Goal: Task Accomplishment & Management: Use online tool/utility

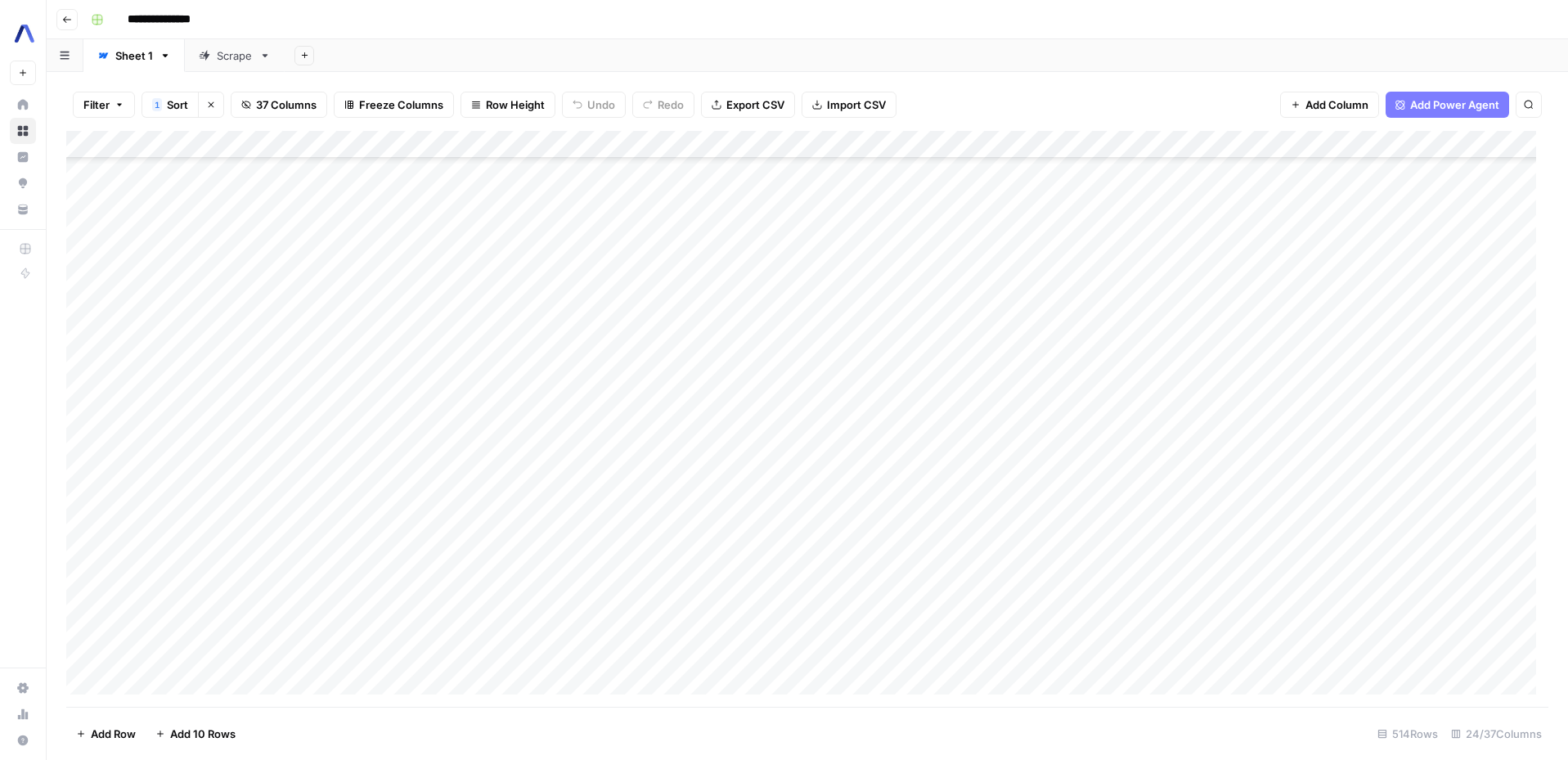
scroll to position [174, 0]
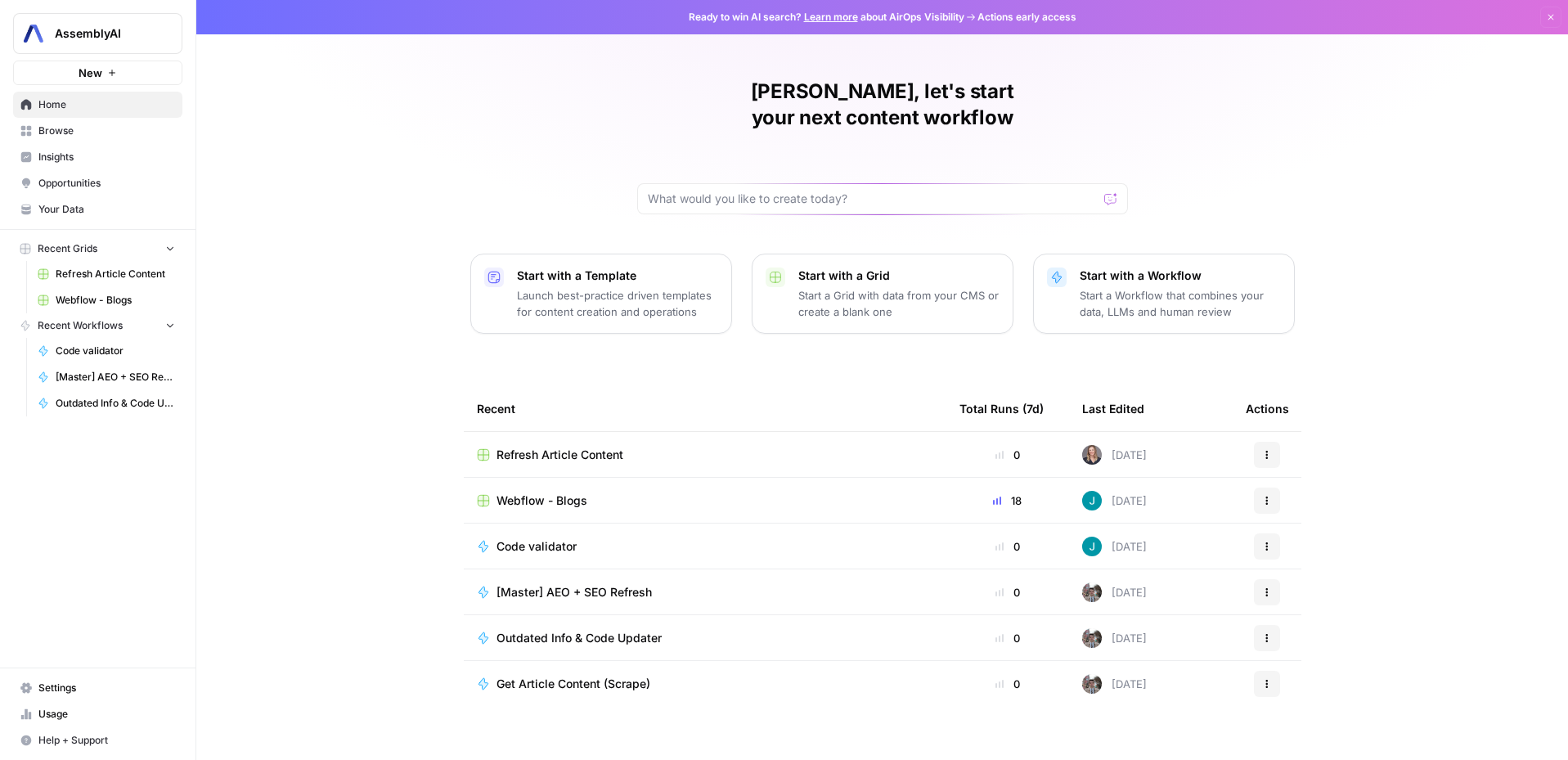
click at [93, 301] on span "Webflow - Blogs" at bounding box center [116, 300] width 119 height 15
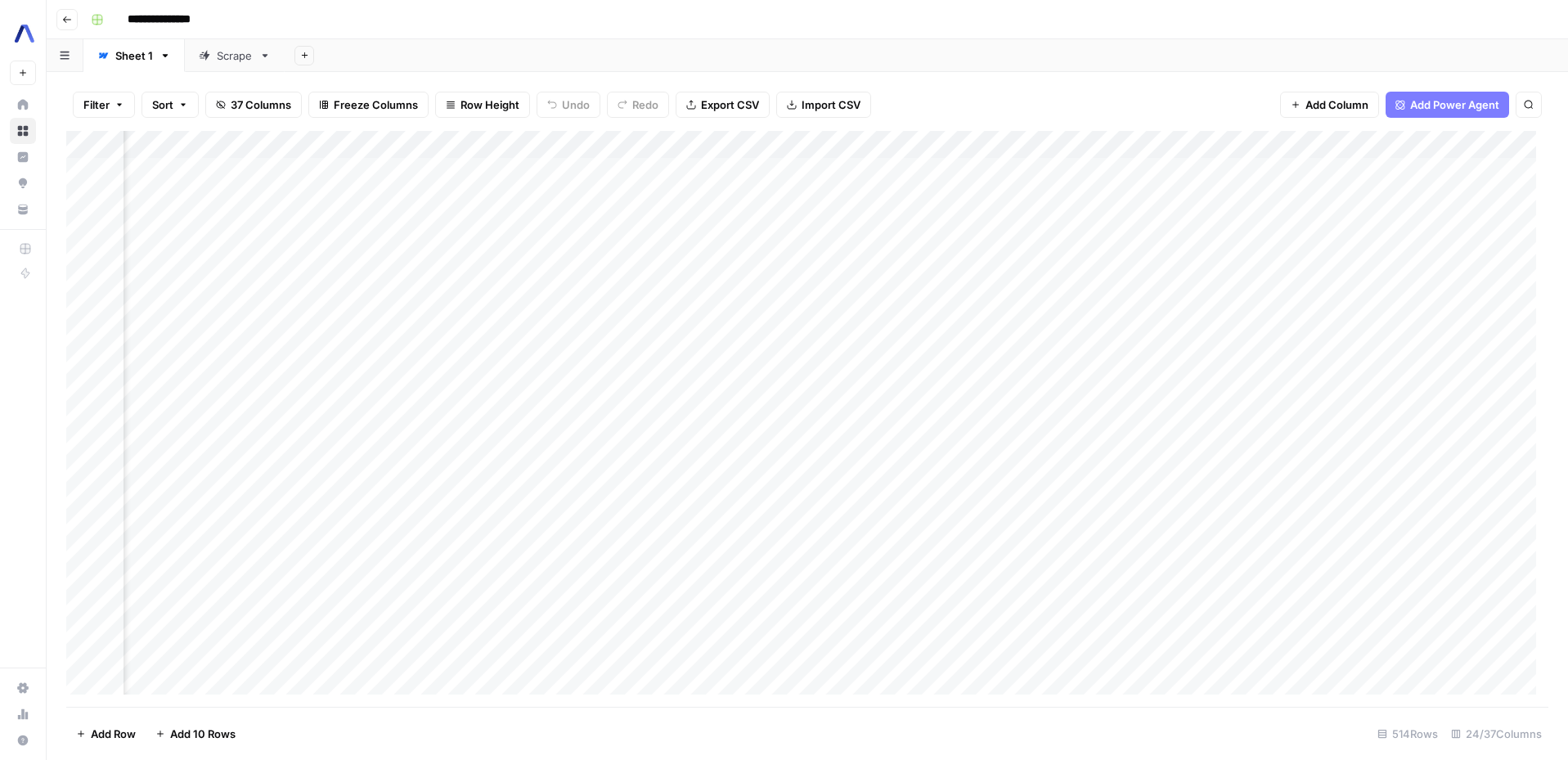
scroll to position [0, 605]
click at [911, 144] on div "Add Column" at bounding box center [807, 418] width 1483 height 576
click at [543, 271] on button "Sort Descending" at bounding box center [570, 282] width 181 height 23
click at [891, 147] on div "Add Column" at bounding box center [807, 418] width 1483 height 576
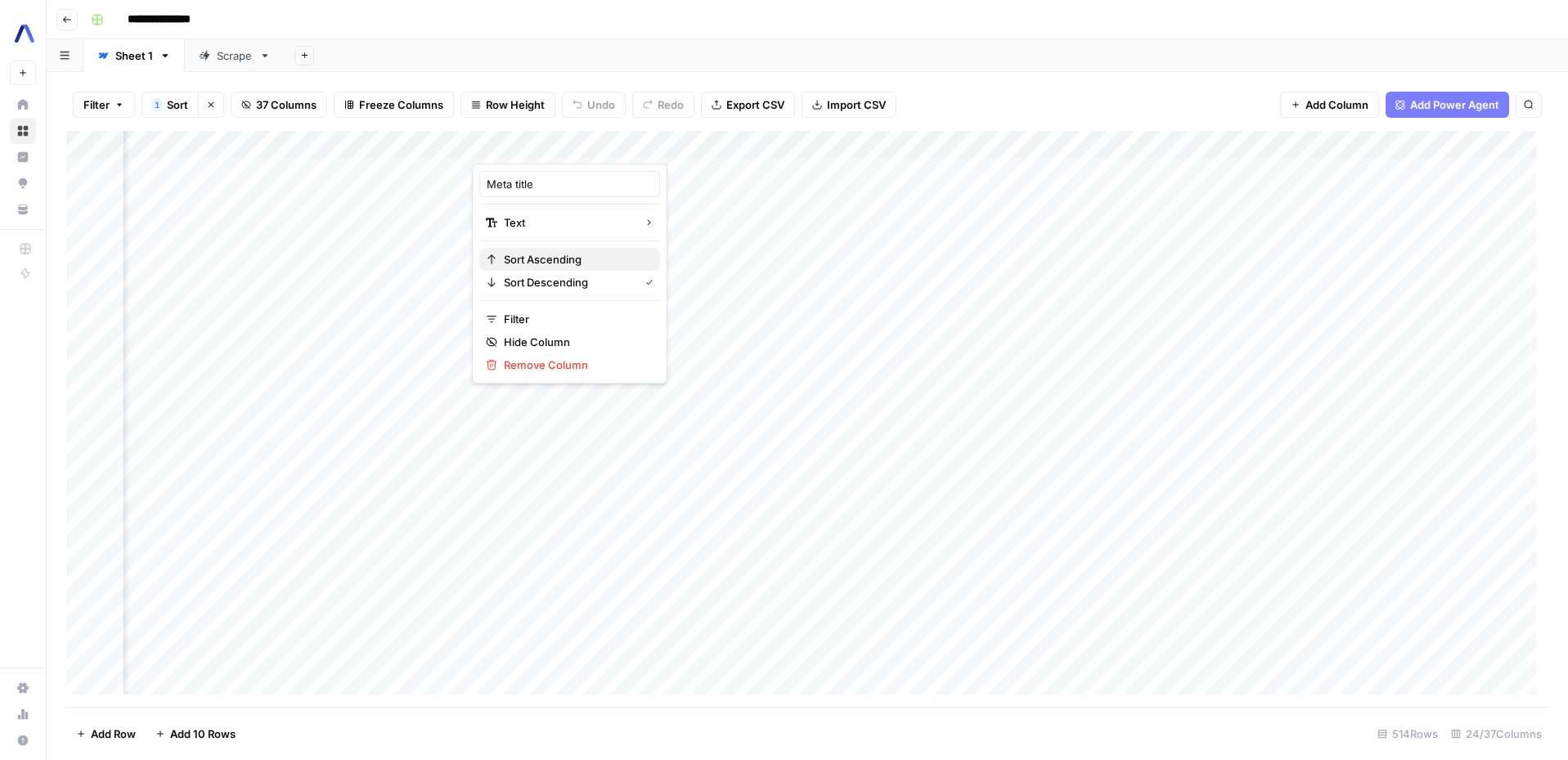
click at [551, 261] on span "Sort Ascending" at bounding box center [575, 259] width 143 height 16
click at [583, 298] on div "Add Column" at bounding box center [807, 418] width 1483 height 576
click at [505, 296] on div "Add Column" at bounding box center [807, 418] width 1483 height 576
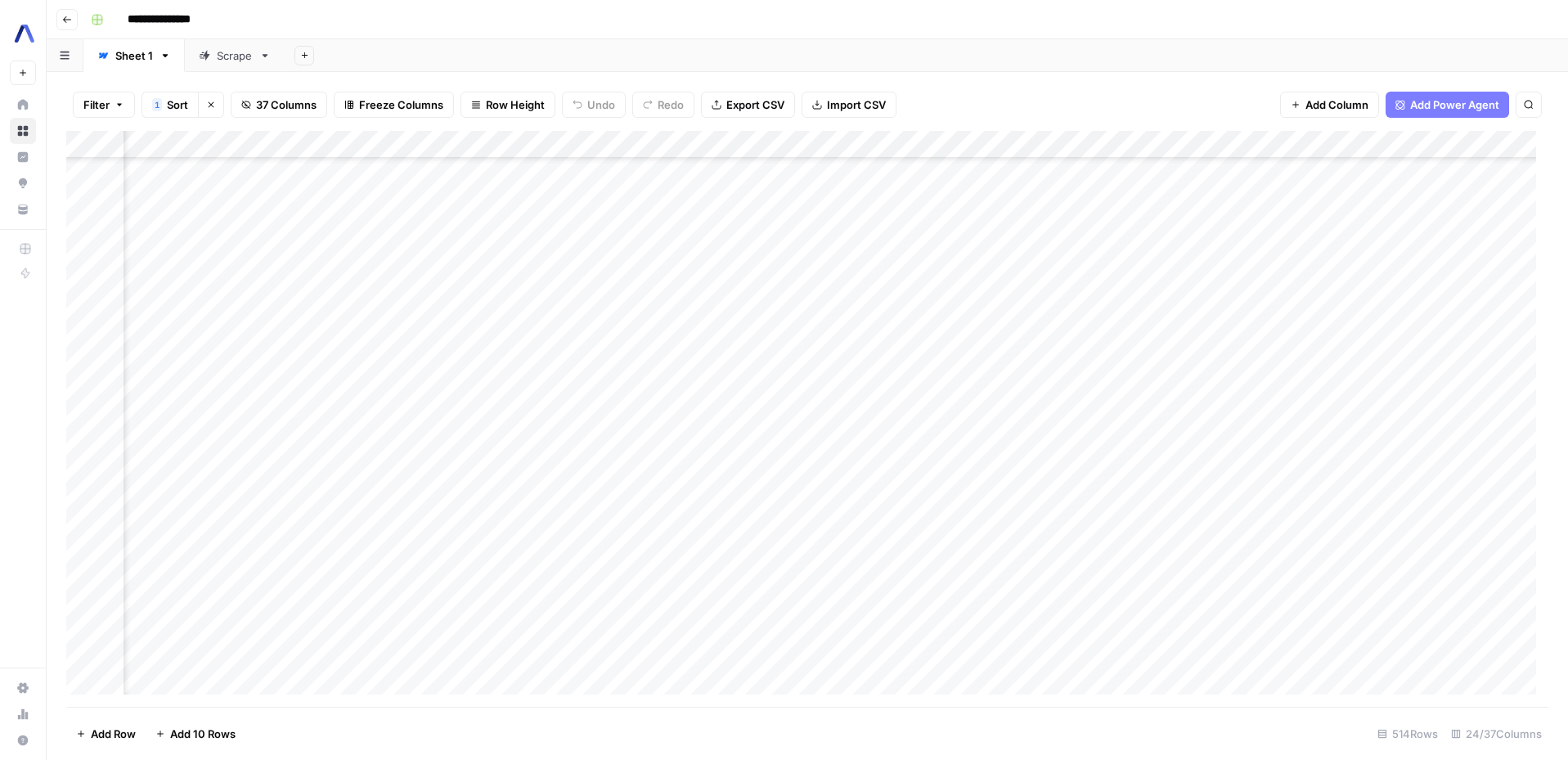
scroll to position [10248, 1533]
click at [962, 352] on div "Add Column" at bounding box center [807, 418] width 1483 height 576
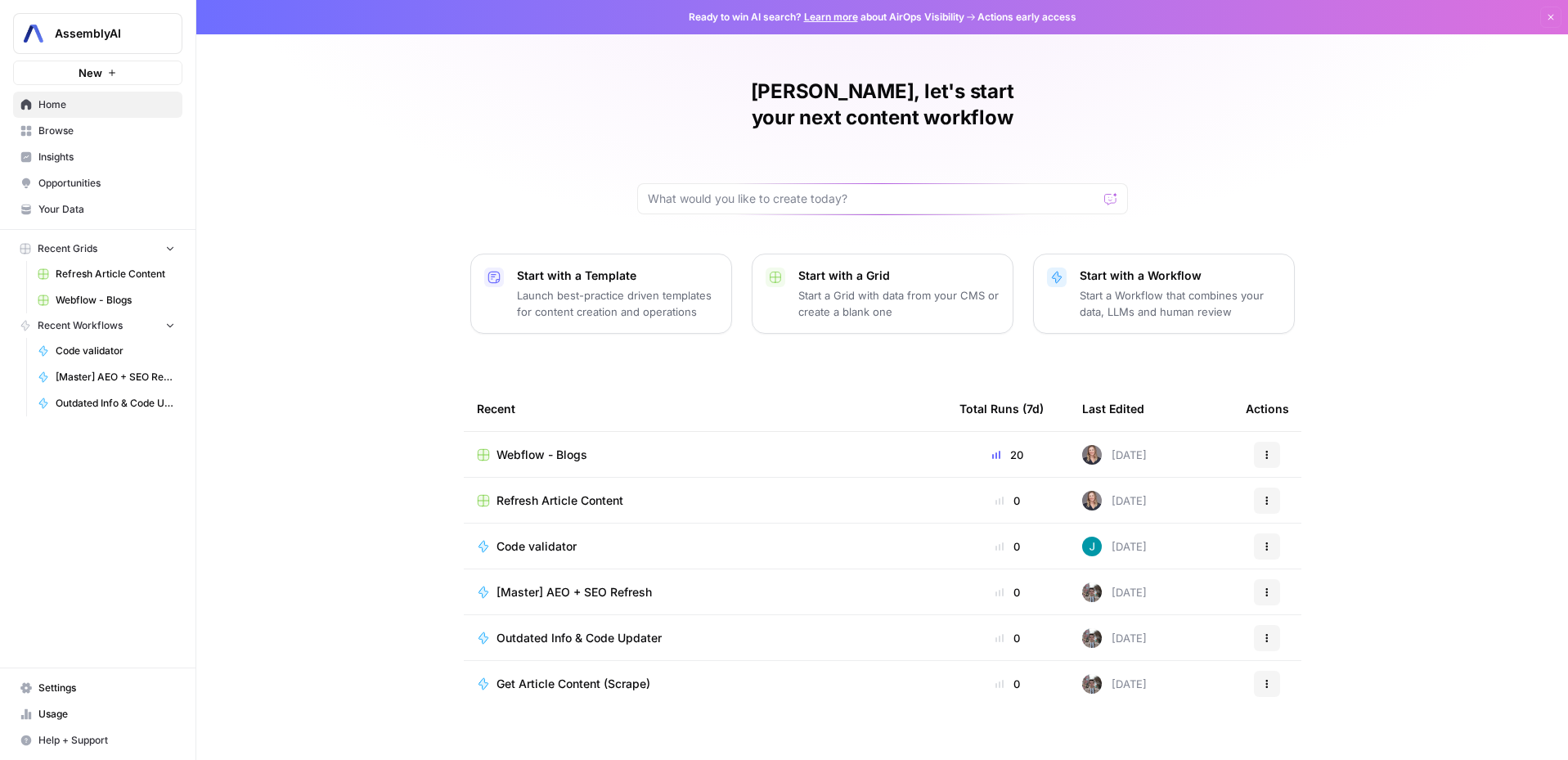
click at [524, 438] on td "Webflow - Blogs" at bounding box center [705, 454] width 482 height 45
click at [541, 447] on span "Webflow - Blogs" at bounding box center [542, 455] width 91 height 16
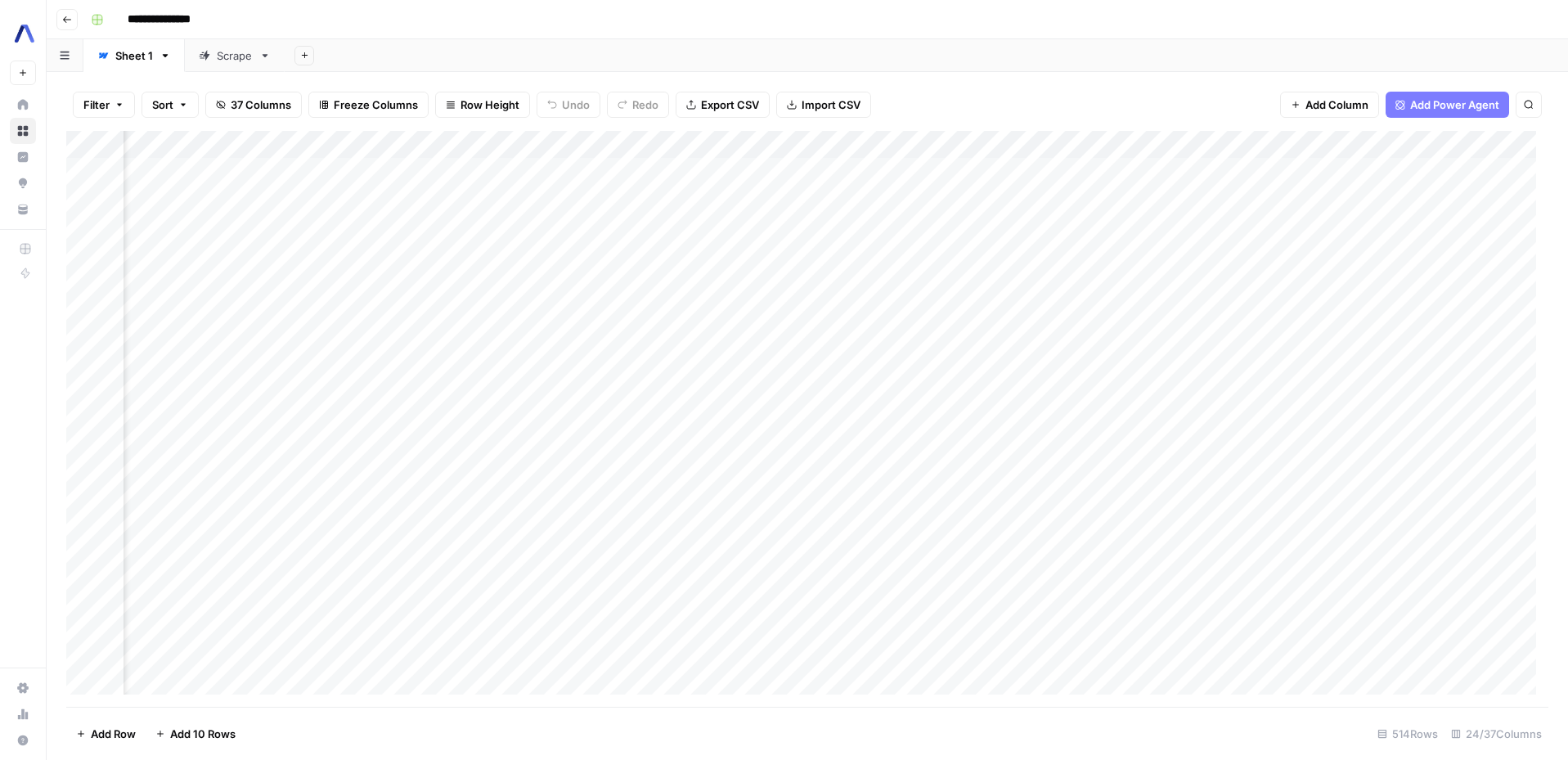
scroll to position [0, 658]
click at [856, 143] on div "Add Column" at bounding box center [807, 418] width 1483 height 576
click at [432, 260] on button "Sort Ascending" at bounding box center [517, 260] width 181 height 23
click at [600, 607] on div "Add Column" at bounding box center [807, 418] width 1483 height 576
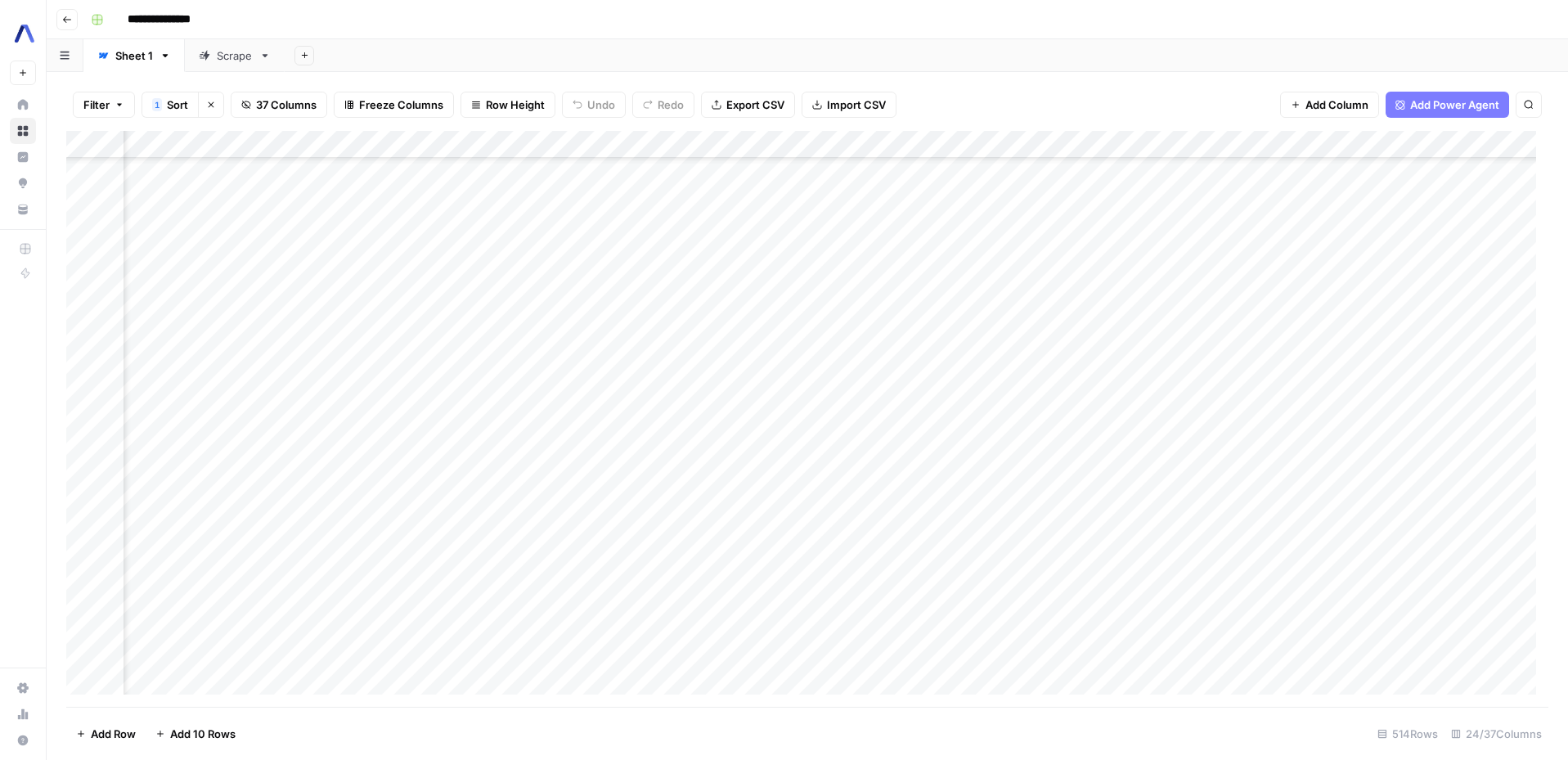
scroll to position [9988, 1646]
click at [849, 612] on div "Add Column" at bounding box center [807, 418] width 1483 height 576
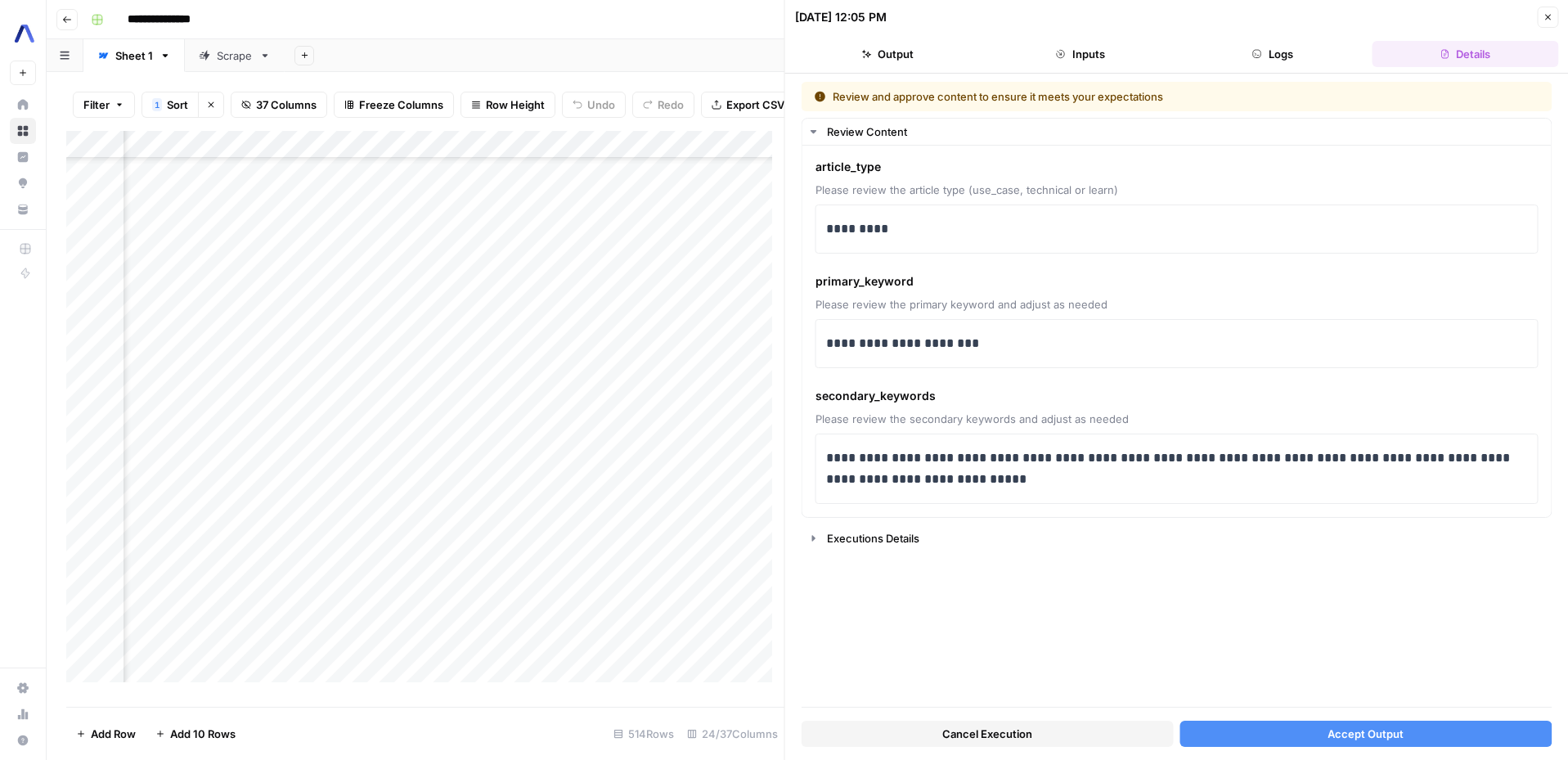
click at [1290, 726] on button "Accept Output" at bounding box center [1365, 733] width 372 height 26
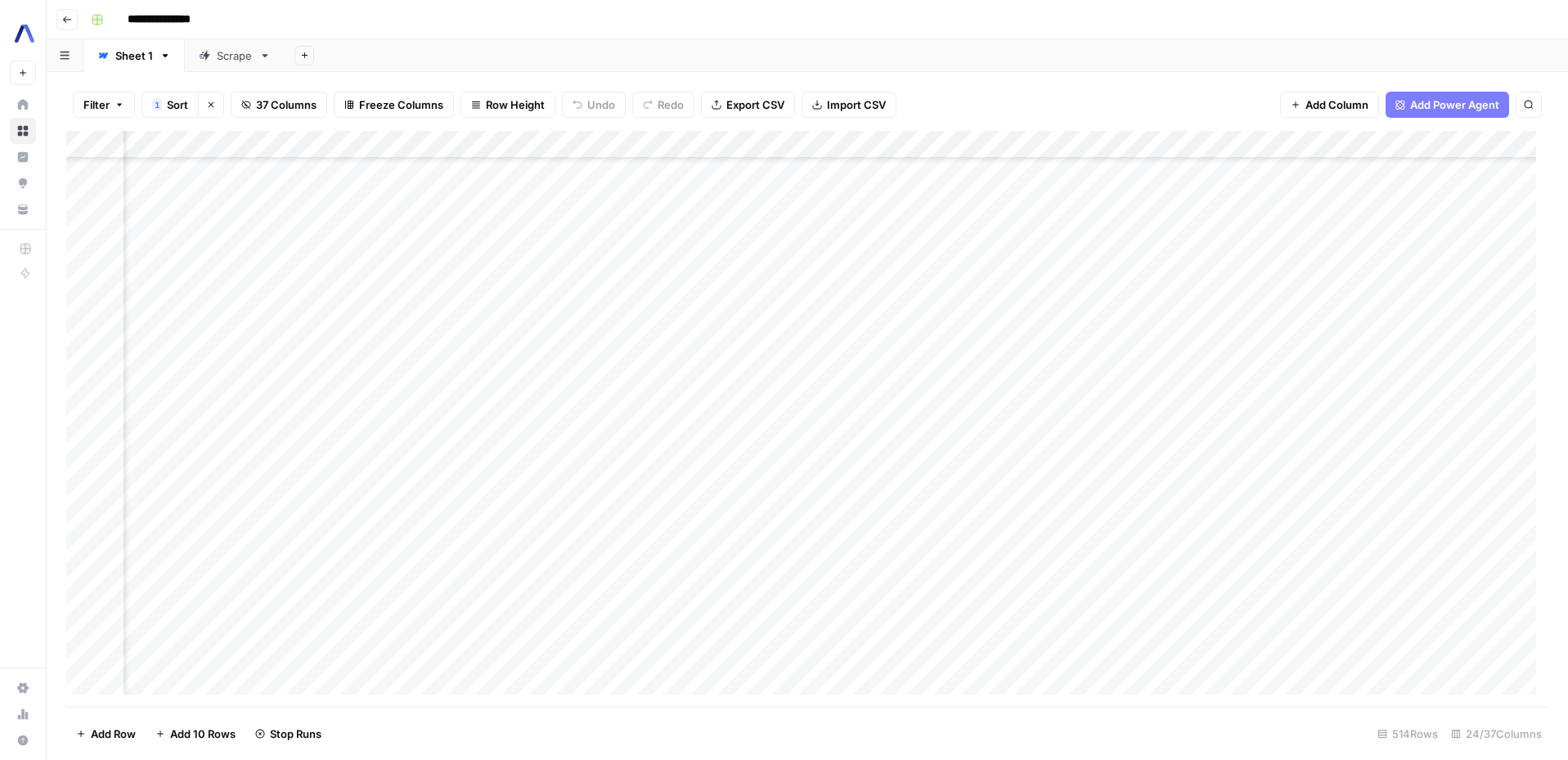
scroll to position [9988, 1774]
click at [724, 614] on div "Add Column" at bounding box center [807, 418] width 1483 height 576
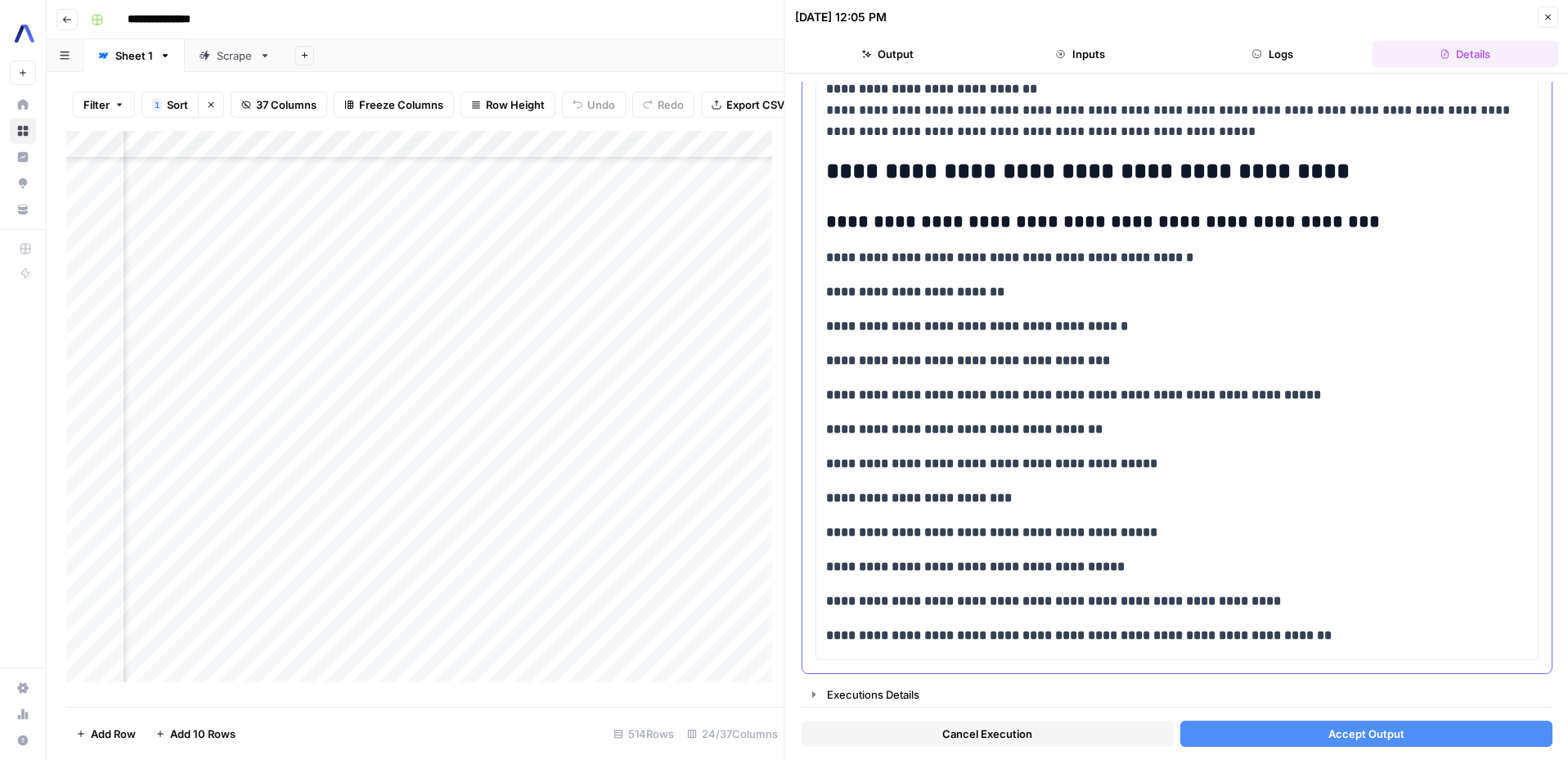
scroll to position [2665, 0]
click at [1286, 733] on button "Accept Output" at bounding box center [1365, 733] width 372 height 26
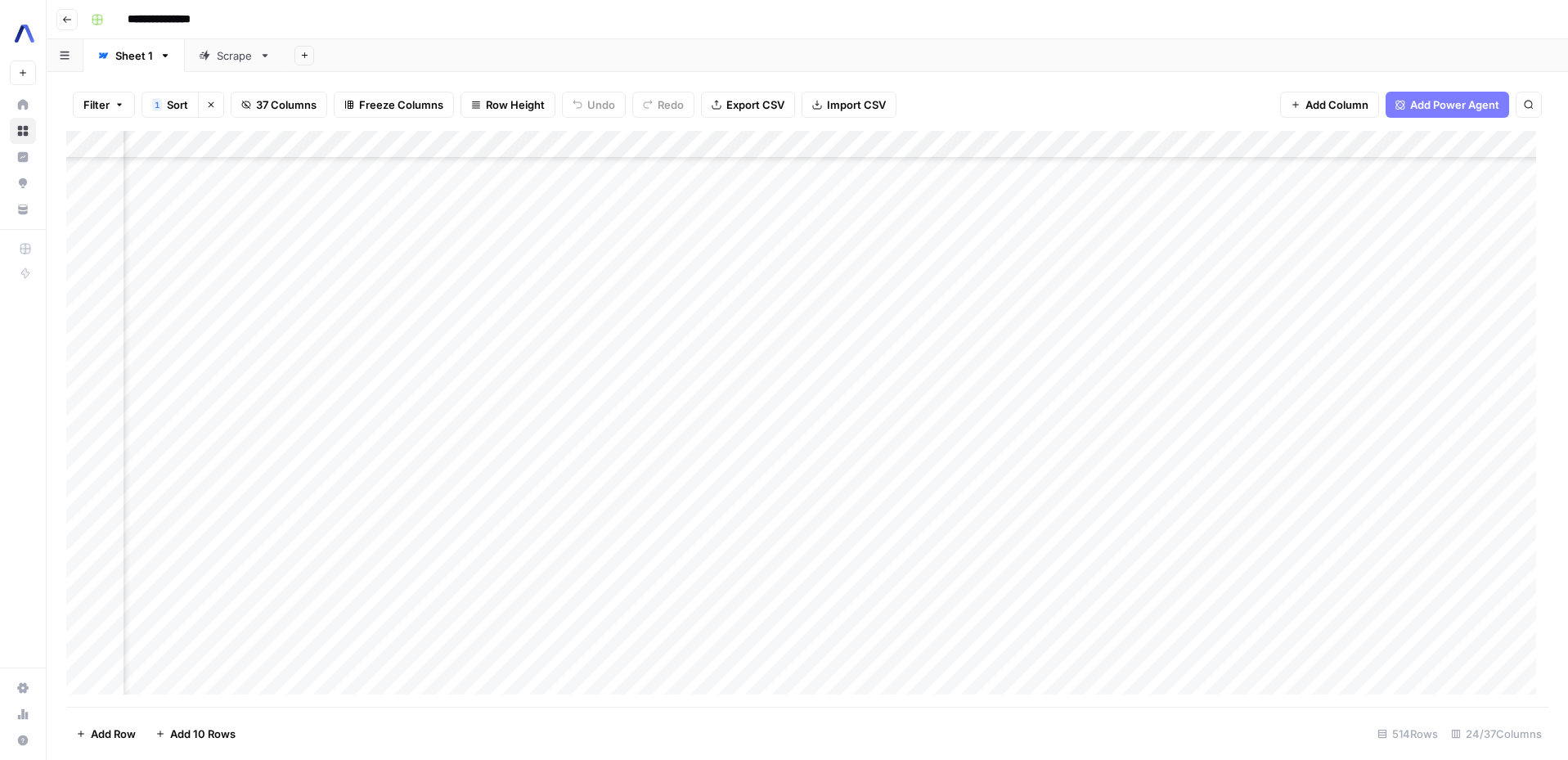
scroll to position [9988, 1948]
click at [547, 608] on div "Add Column" at bounding box center [807, 418] width 1483 height 576
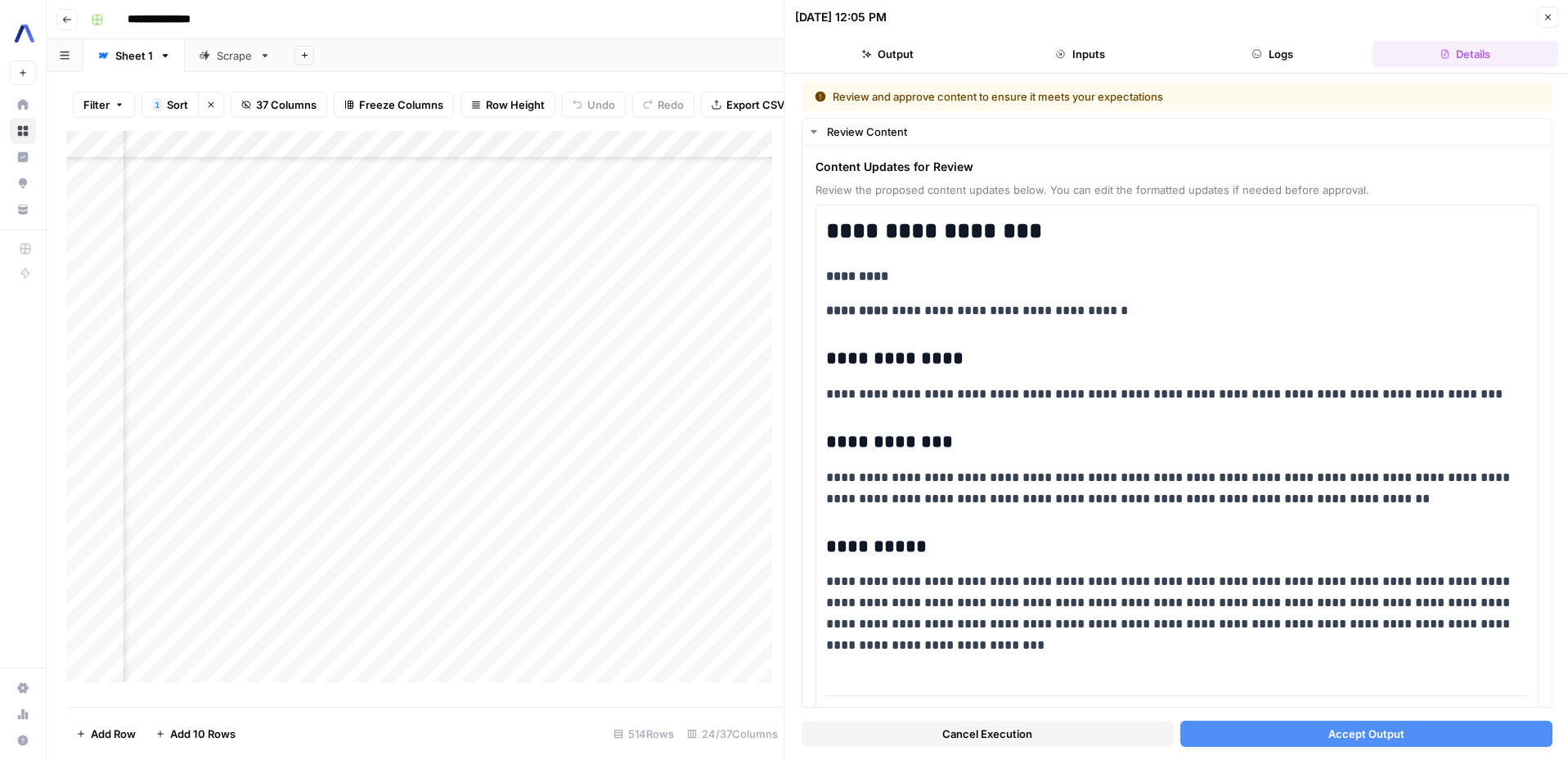
click at [1328, 733] on span "Accept Output" at bounding box center [1365, 733] width 76 height 16
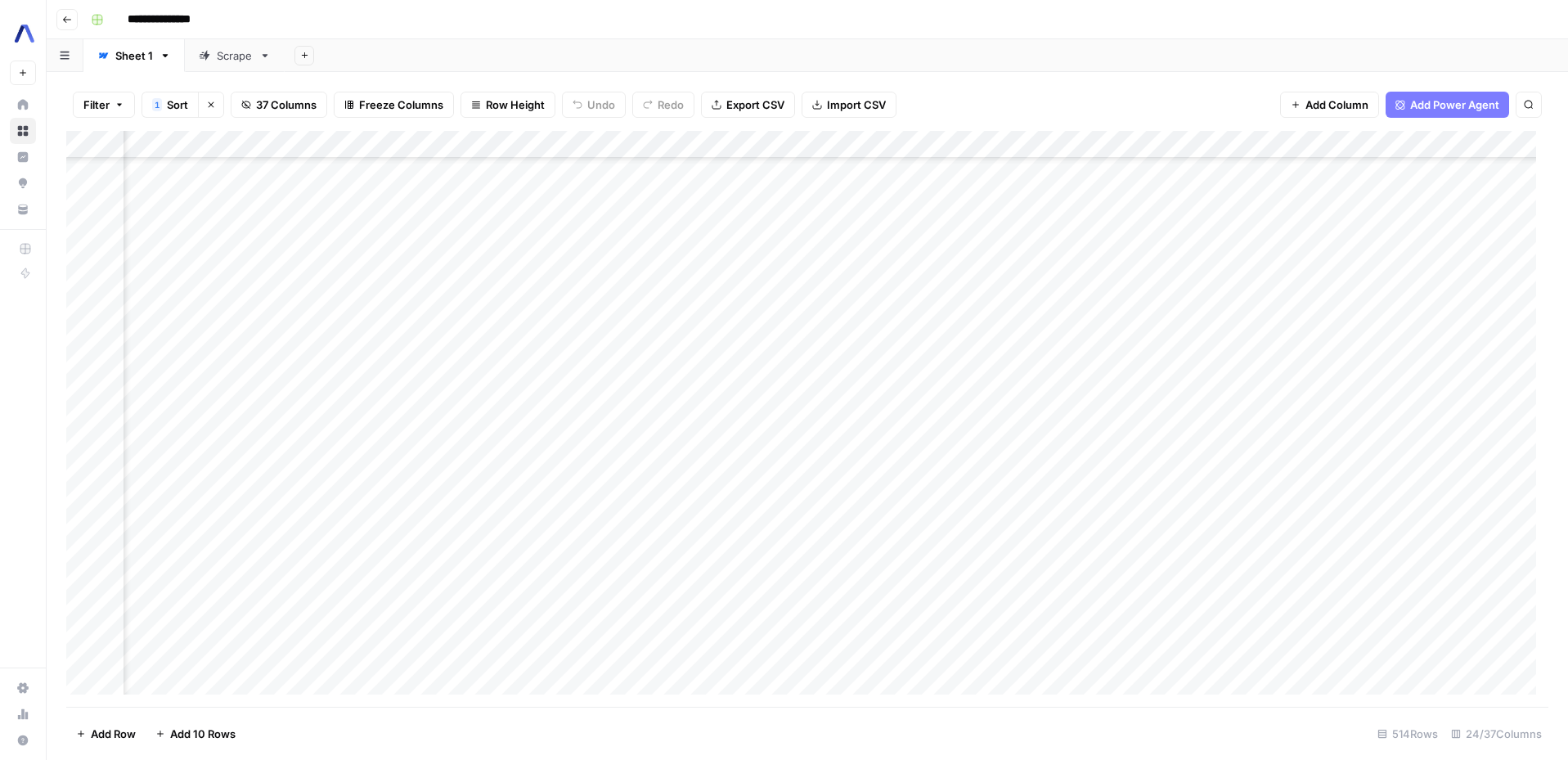
scroll to position [9988, 2176]
click at [1132, 610] on div "Add Column" at bounding box center [807, 418] width 1483 height 576
click at [1088, 613] on div "Add Column" at bounding box center [807, 418] width 1483 height 576
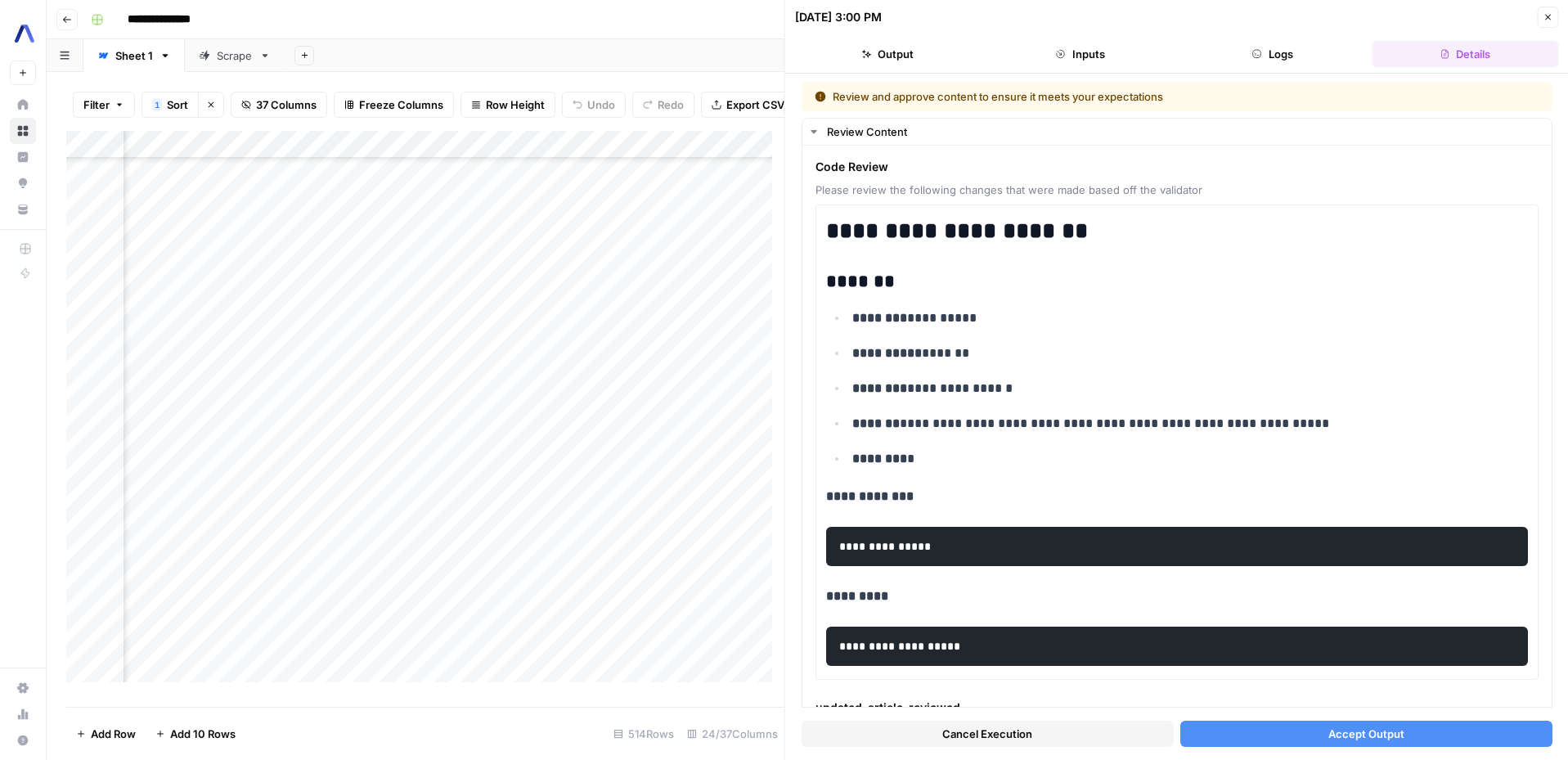
click at [1065, 740] on button "Cancel Execution" at bounding box center [988, 733] width 372 height 26
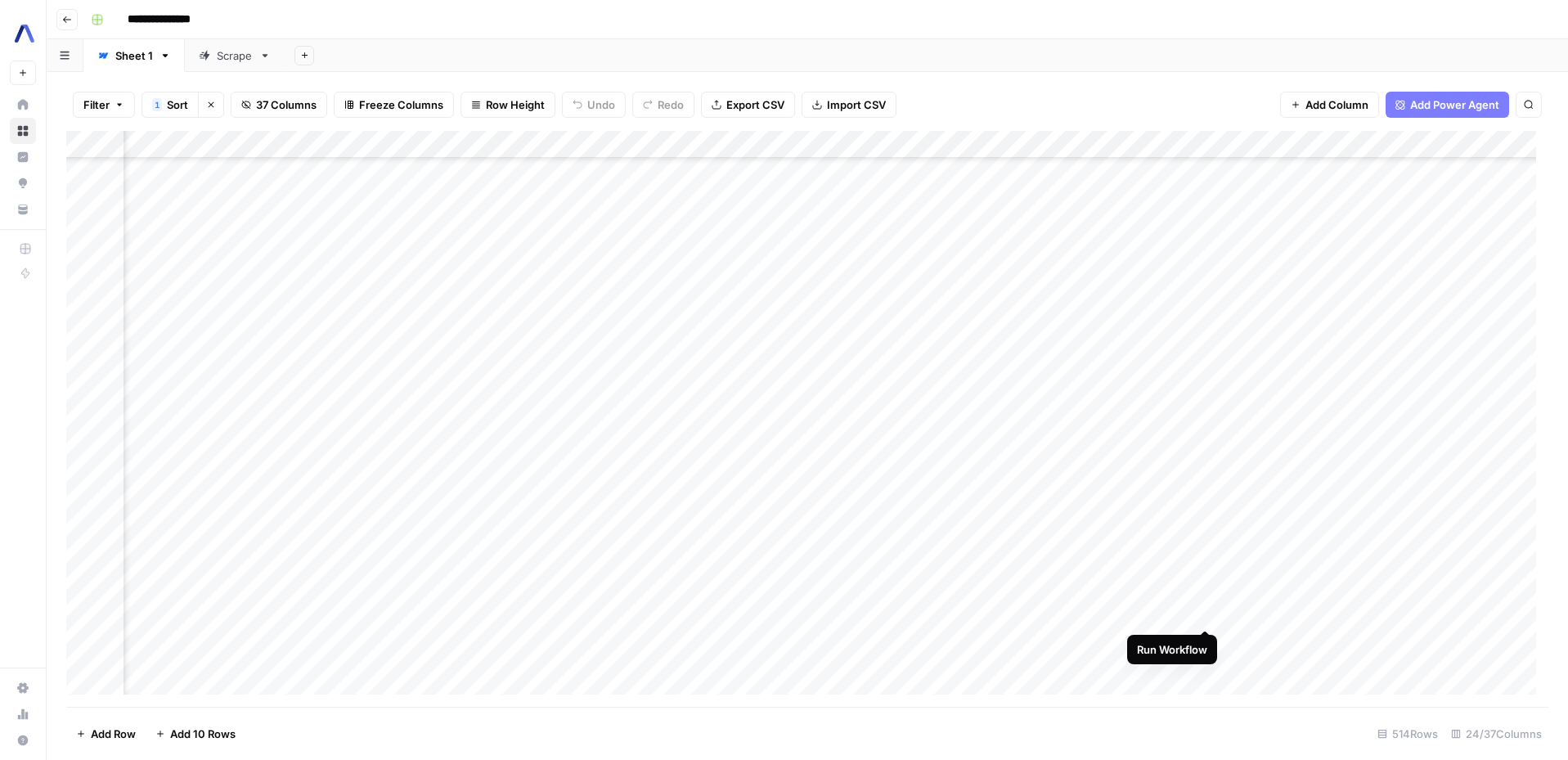
click at [1206, 606] on div "Add Column" at bounding box center [807, 418] width 1483 height 576
click at [612, 611] on div "Add Column" at bounding box center [807, 418] width 1483 height 576
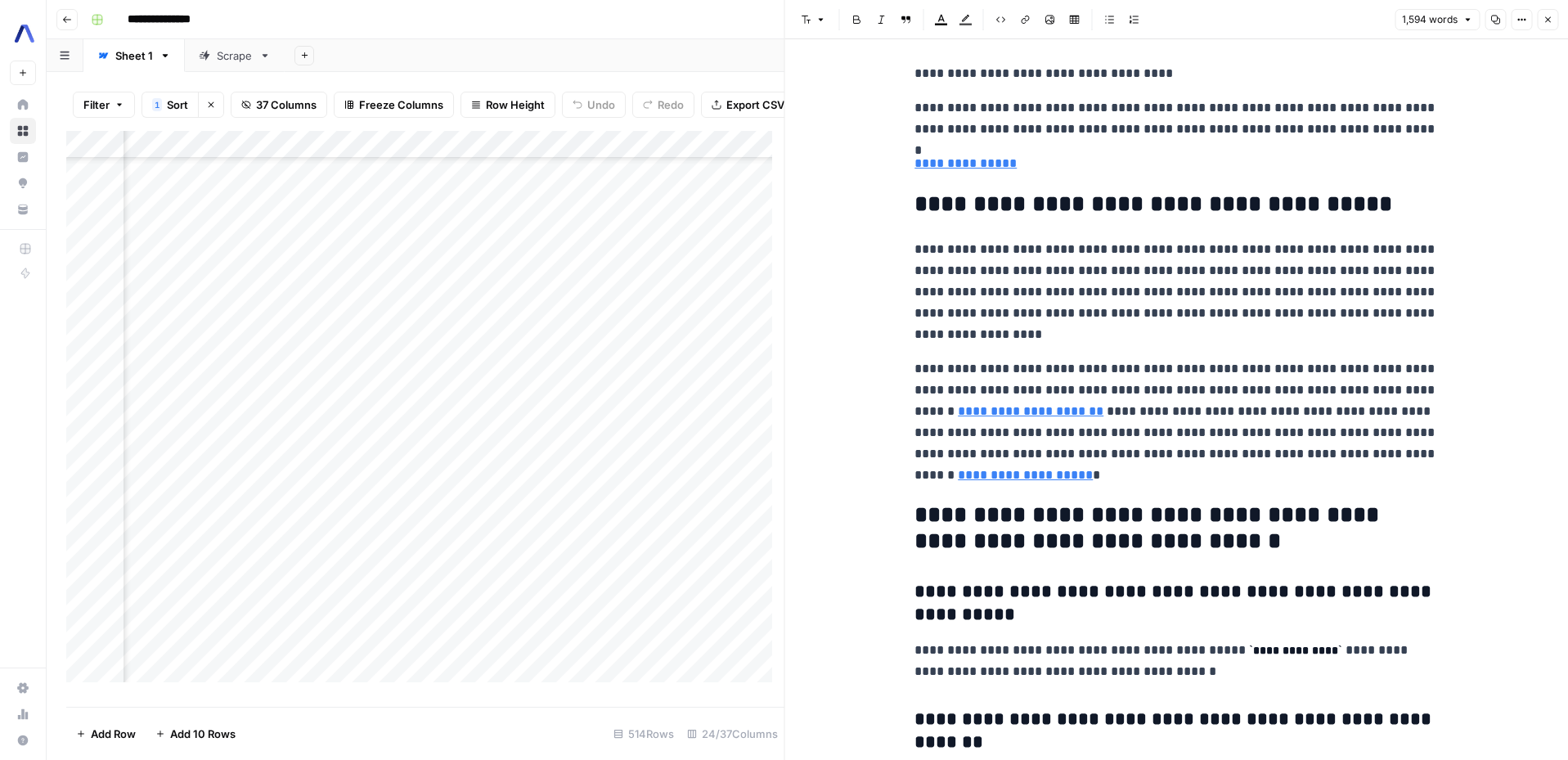
scroll to position [8727, 0]
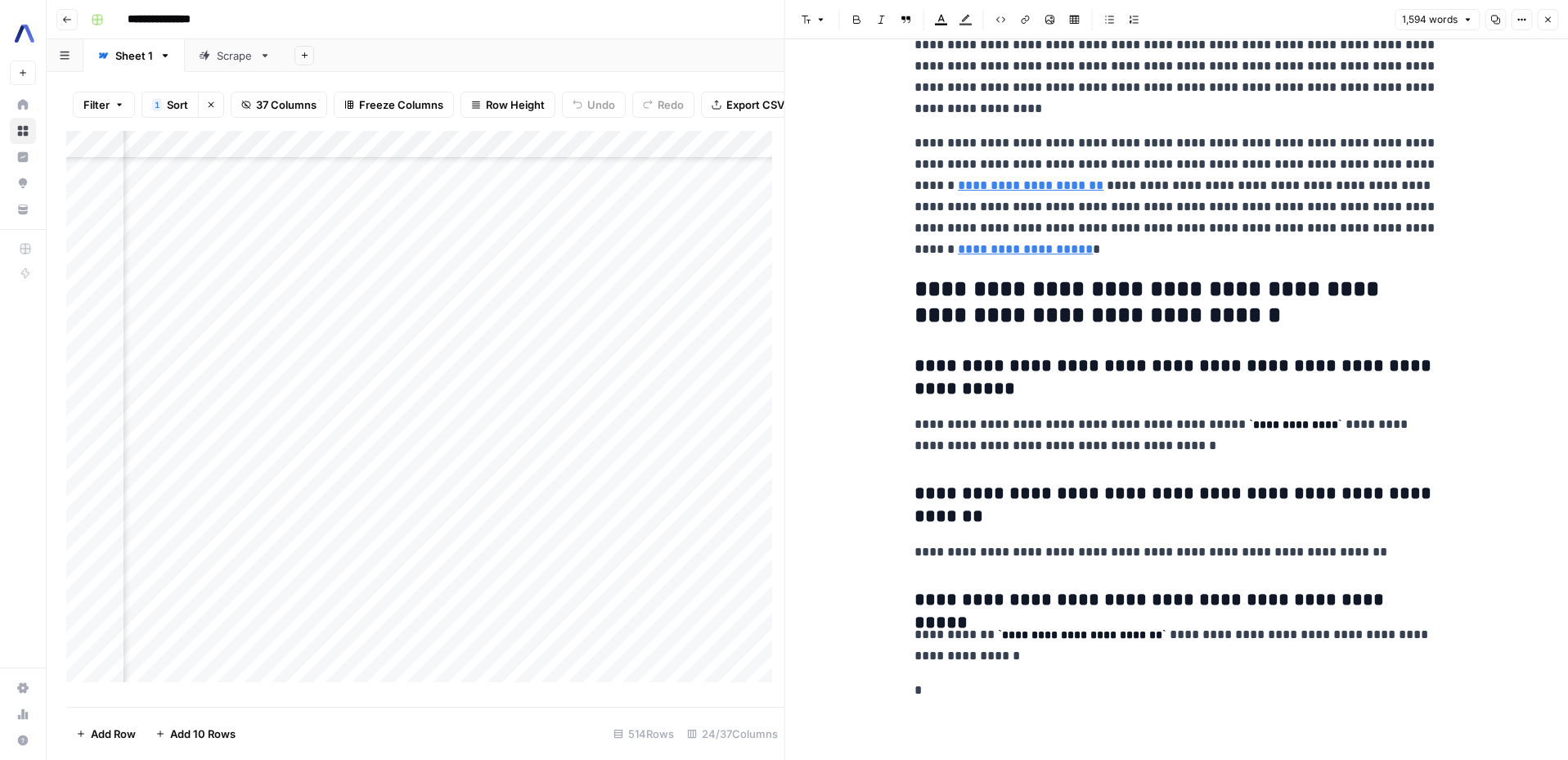
click at [740, 55] on div "Add Sheet" at bounding box center [926, 55] width 1283 height 33
click at [1543, 12] on button "Close" at bounding box center [1548, 20] width 21 height 21
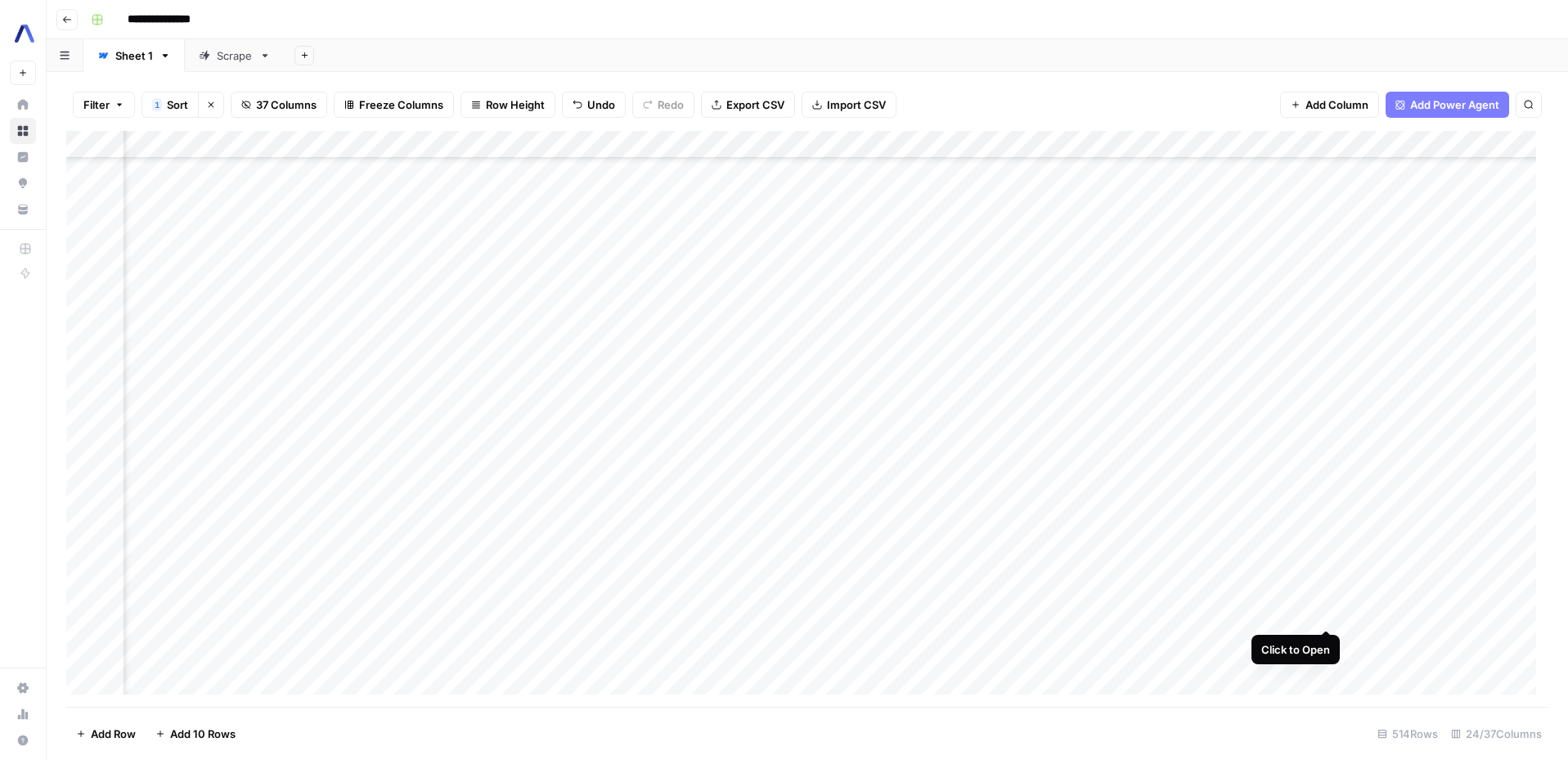
click at [1325, 611] on div "Add Column" at bounding box center [807, 418] width 1483 height 576
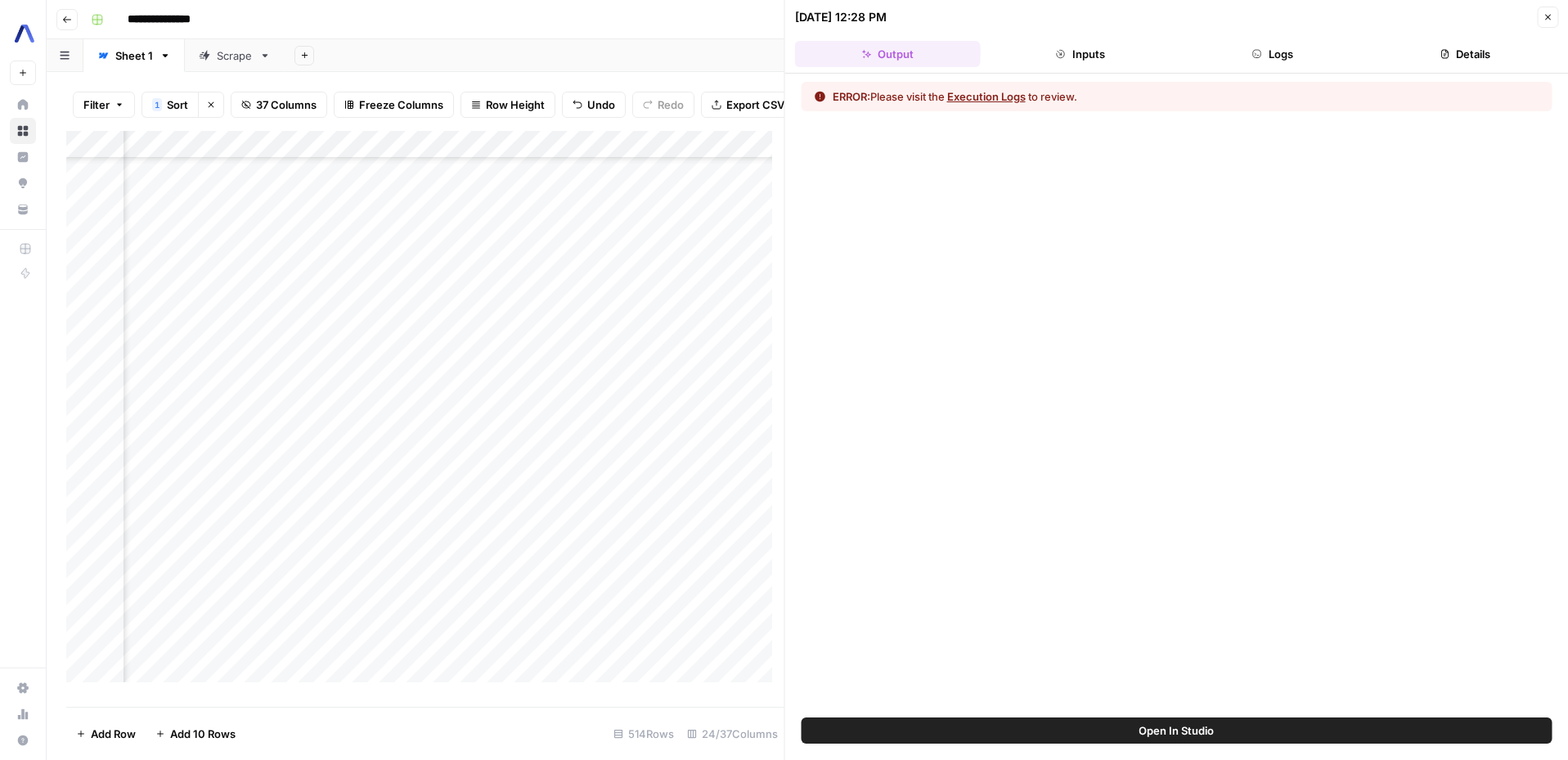
click at [992, 93] on button "Execution Logs" at bounding box center [986, 96] width 78 height 16
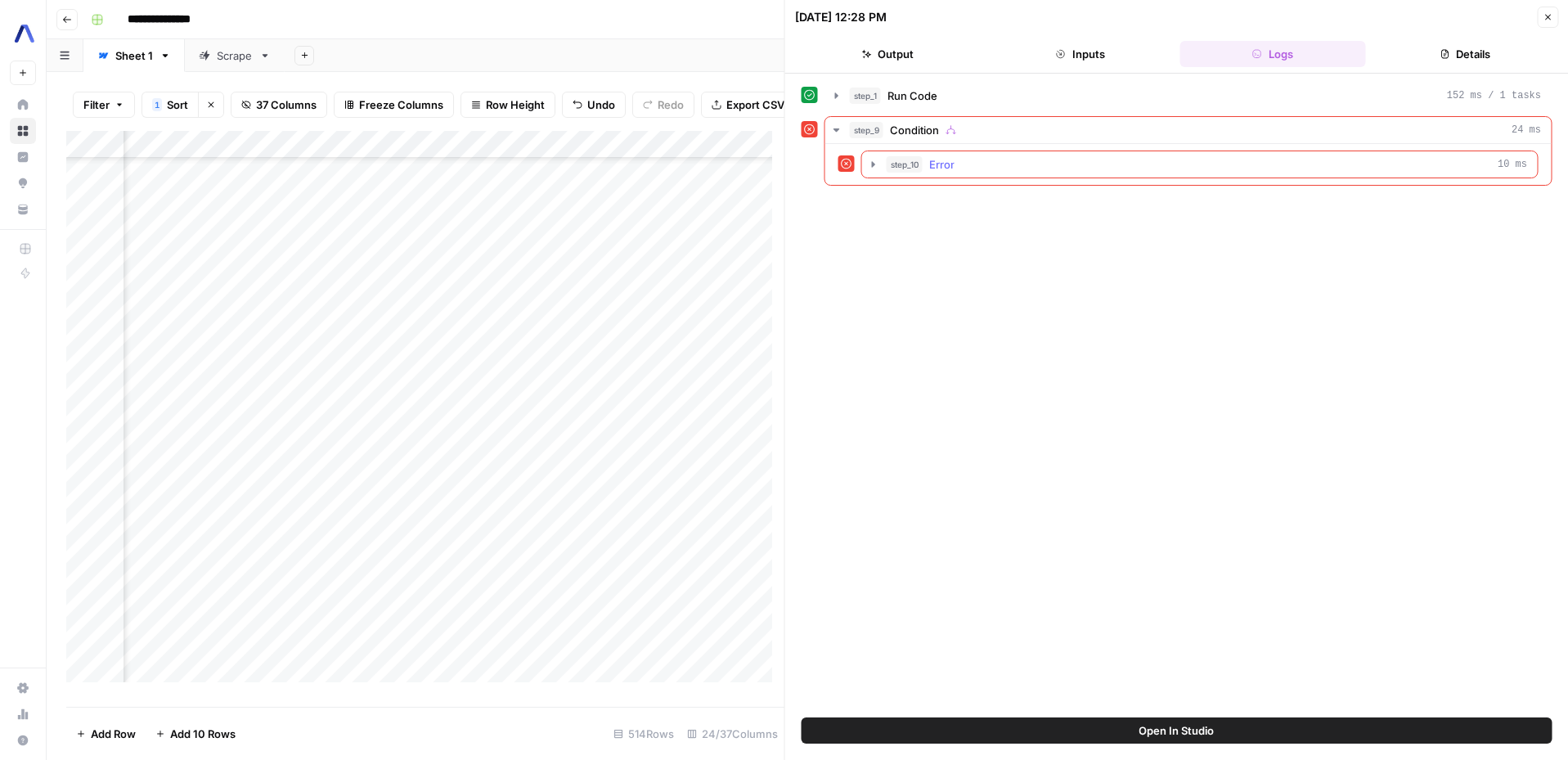
click at [873, 164] on icon "button" at bounding box center [874, 164] width 4 height 5
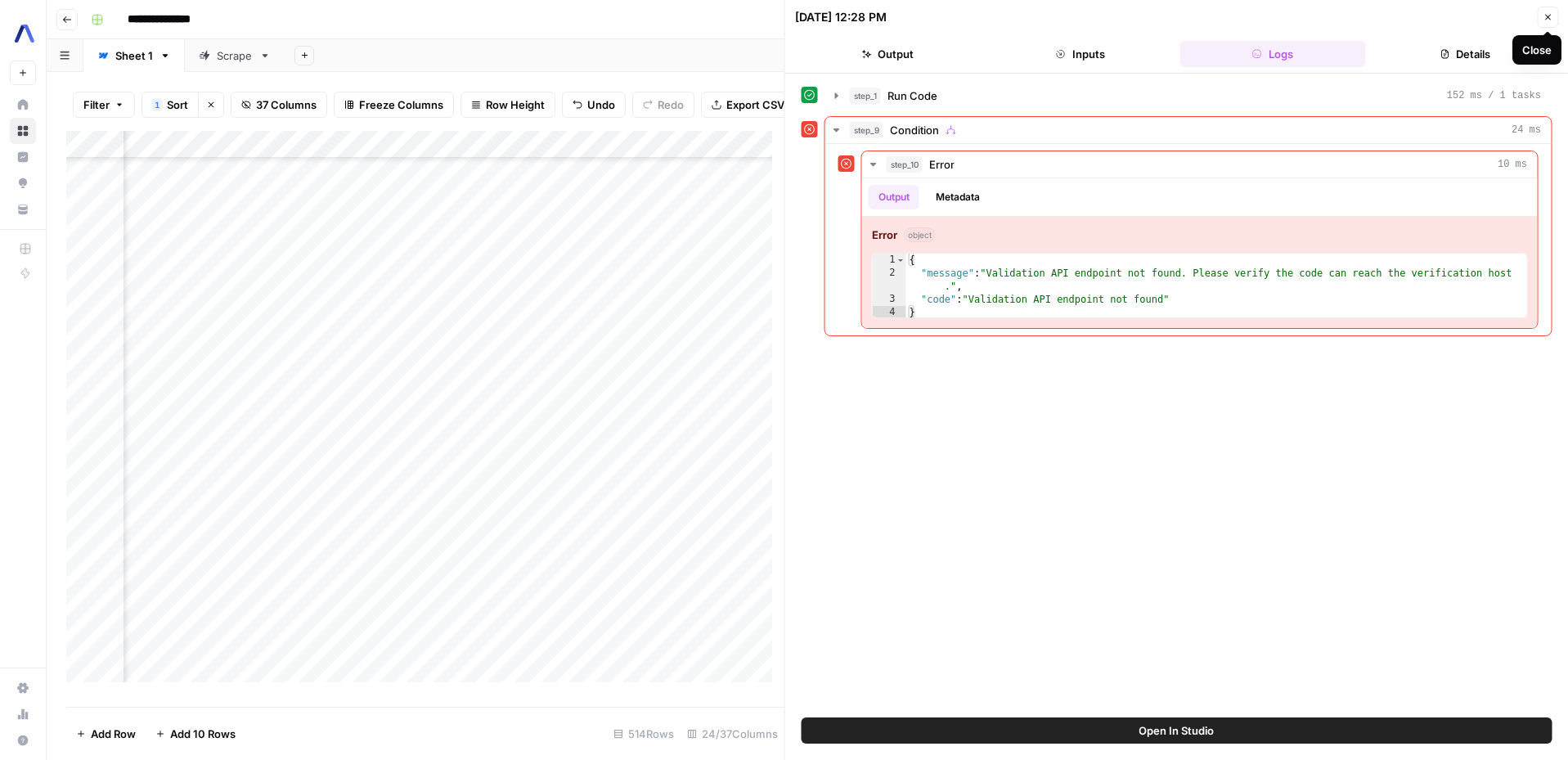
click at [1553, 17] on button "Close" at bounding box center [1548, 17] width 21 height 21
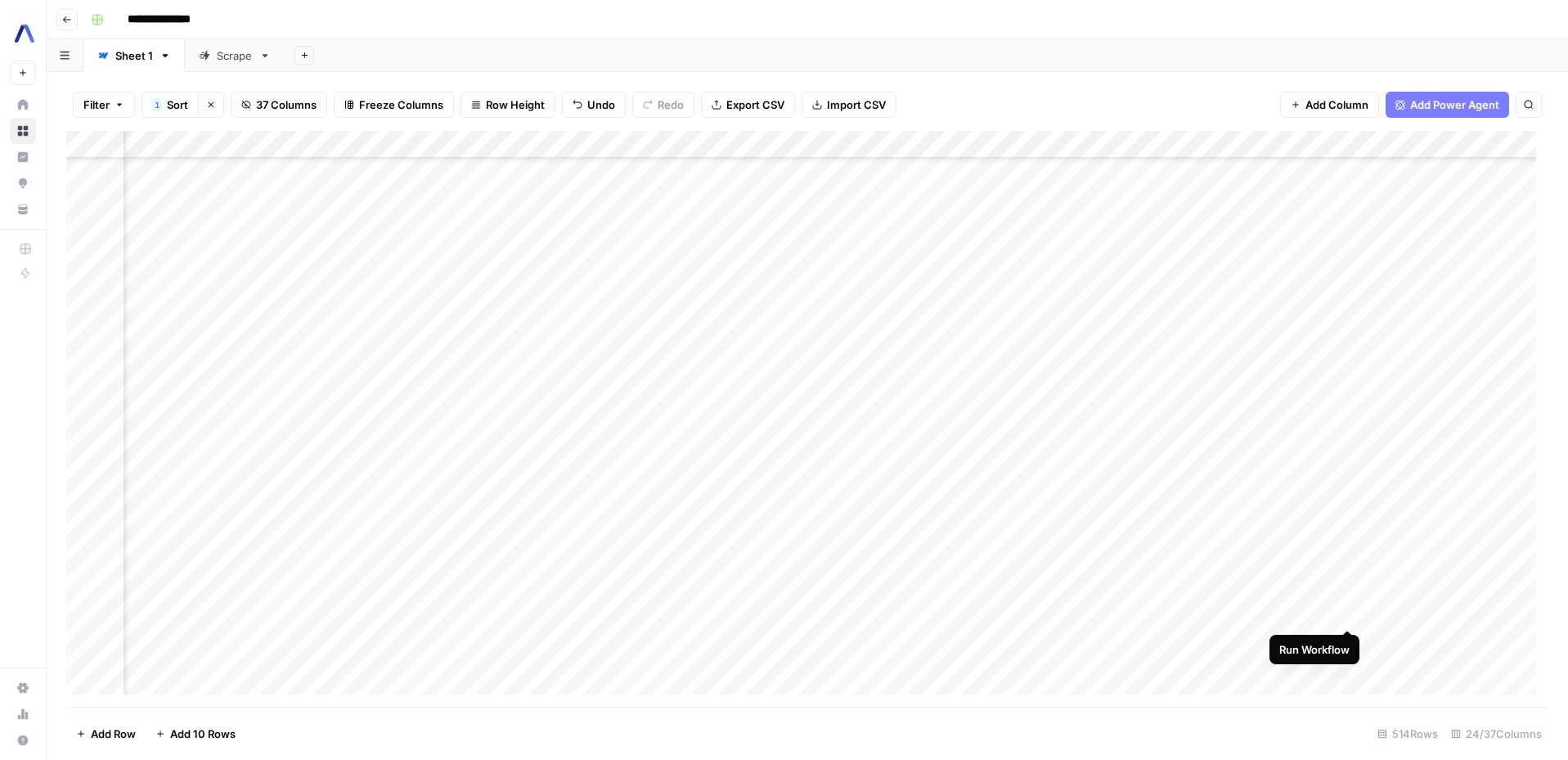
click at [1343, 610] on div "Add Column" at bounding box center [807, 418] width 1483 height 576
drag, startPoint x: 1197, startPoint y: 707, endPoint x: 1240, endPoint y: 702, distance: 43.3
click at [1240, 702] on div "Filter 1 Sort Clear sorts 37 Columns Freeze Columns Row Height Undo Redo Export…" at bounding box center [807, 416] width 1522 height 688
click at [1280, 575] on div "Add Column" at bounding box center [807, 418] width 1483 height 576
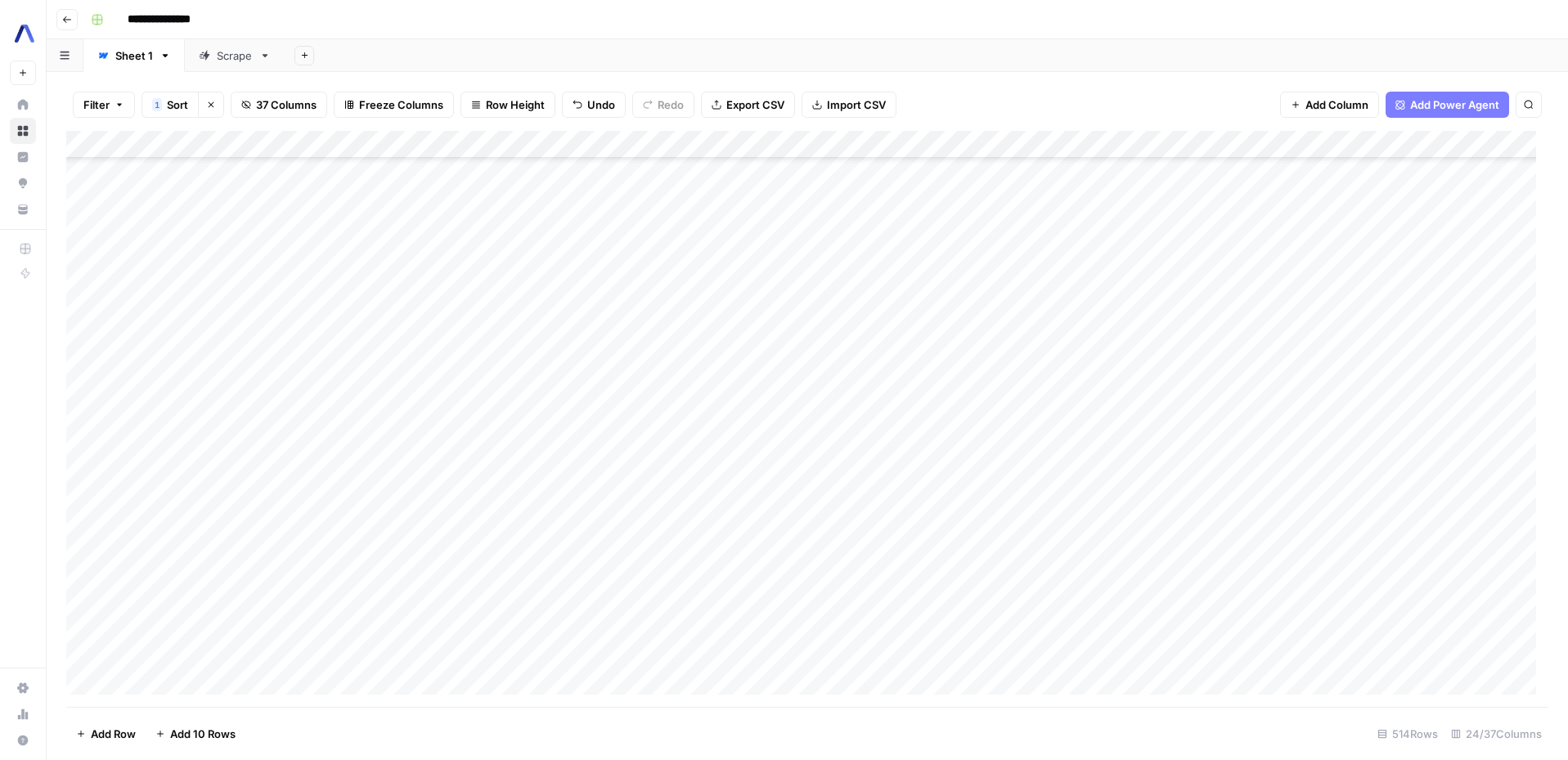
click at [1182, 576] on div "Add Column" at bounding box center [807, 418] width 1483 height 576
click at [1182, 576] on textarea "**********" at bounding box center [1302, 572] width 450 height 23
click at [1261, 572] on div "Add Column" at bounding box center [807, 418] width 1483 height 576
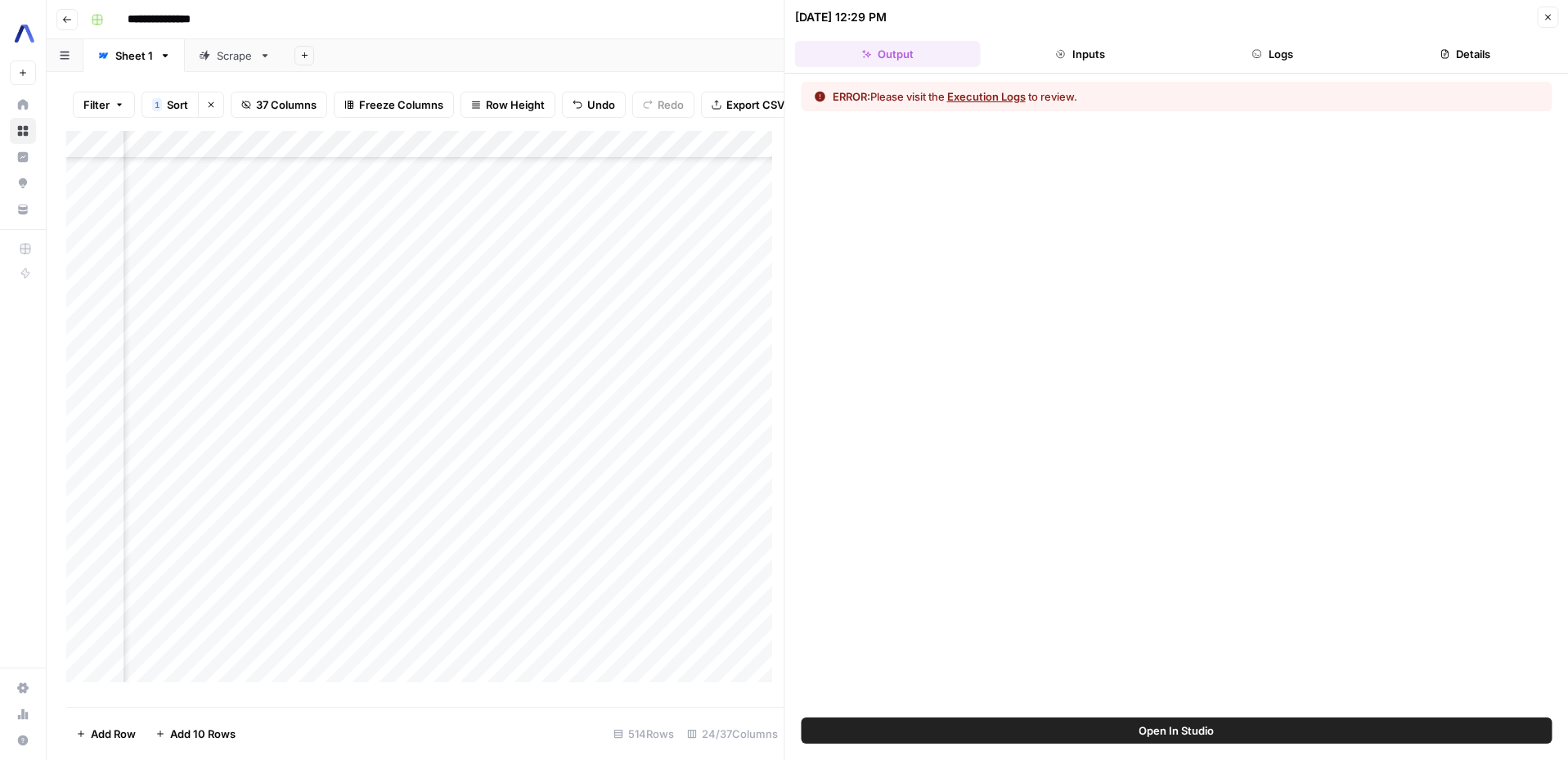
click at [1067, 57] on button "Inputs" at bounding box center [1079, 53] width 186 height 26
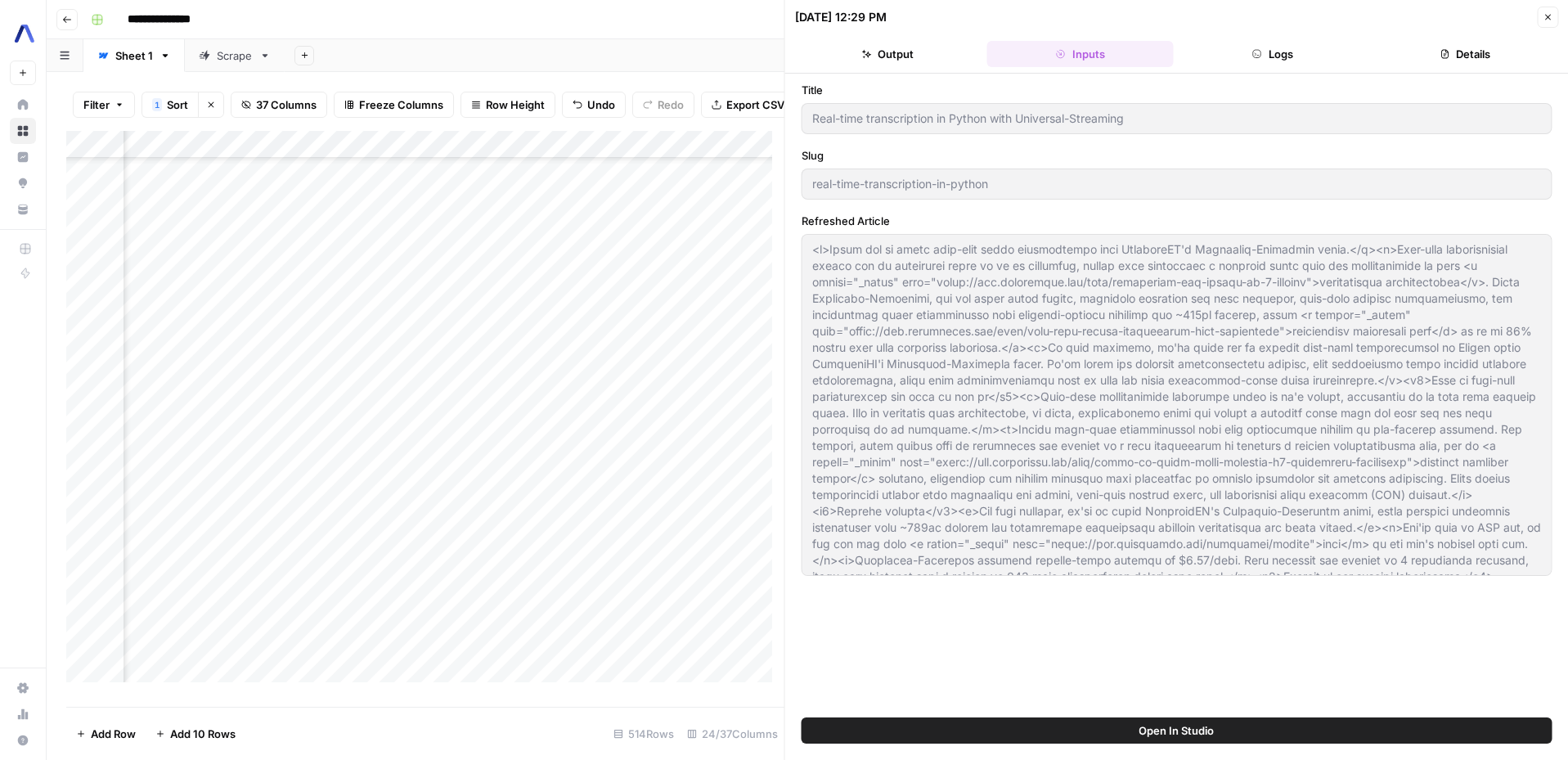
click at [885, 61] on button "Output" at bounding box center [887, 53] width 186 height 26
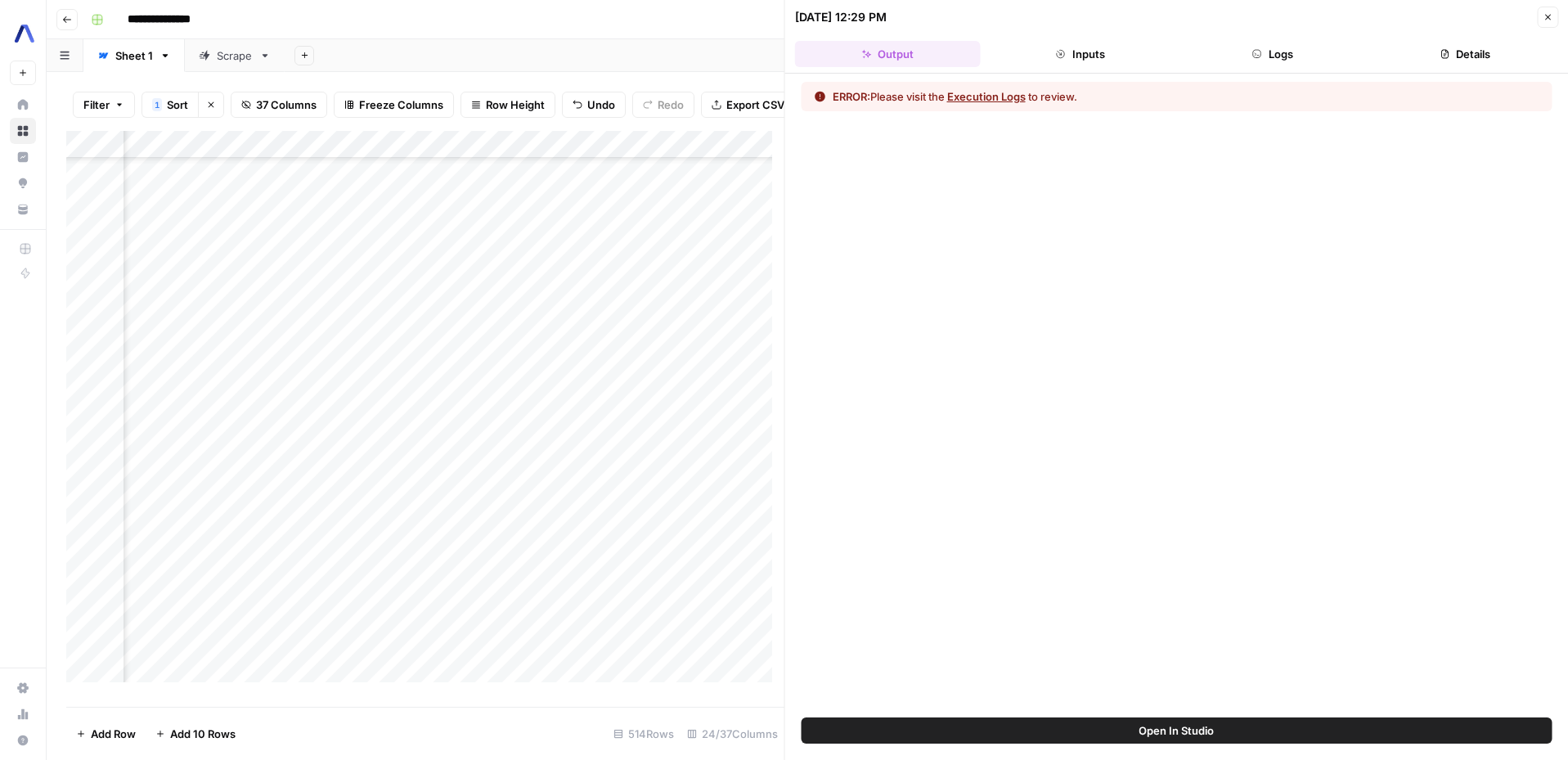
click at [988, 96] on button "Execution Logs" at bounding box center [986, 96] width 78 height 16
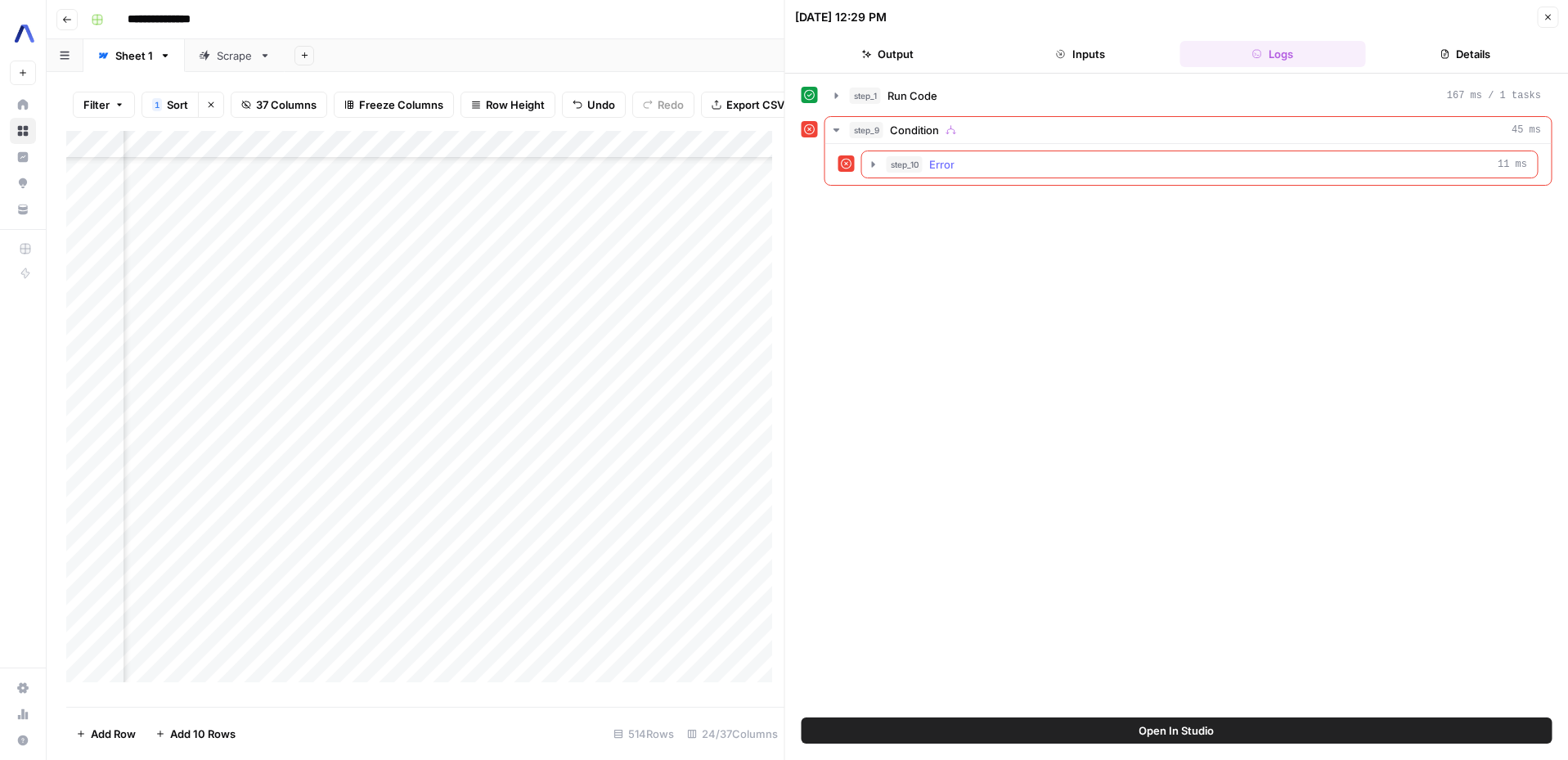
click at [867, 163] on icon "button" at bounding box center [873, 164] width 13 height 13
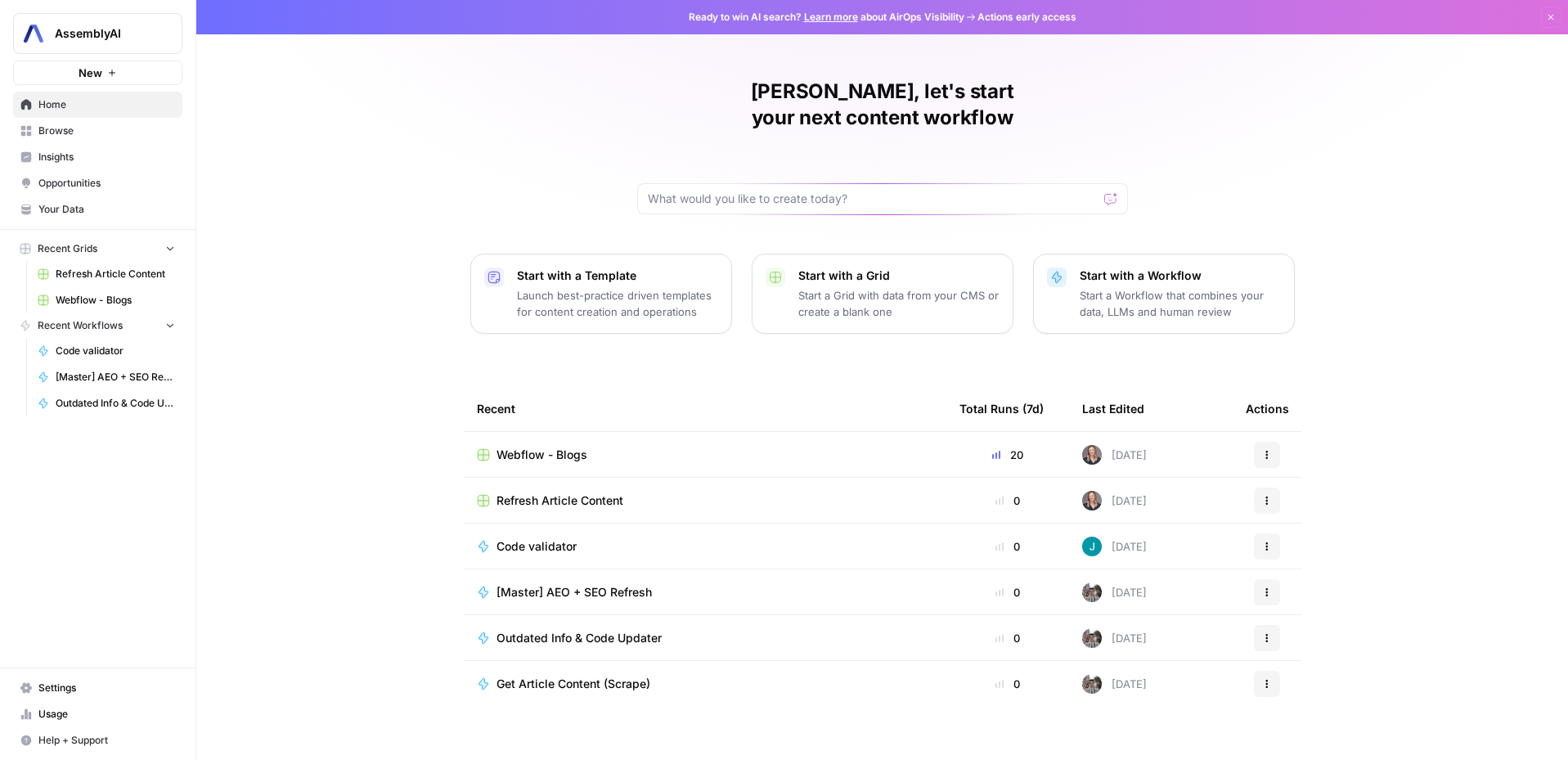
click at [70, 163] on span "Insights" at bounding box center [106, 157] width 136 height 15
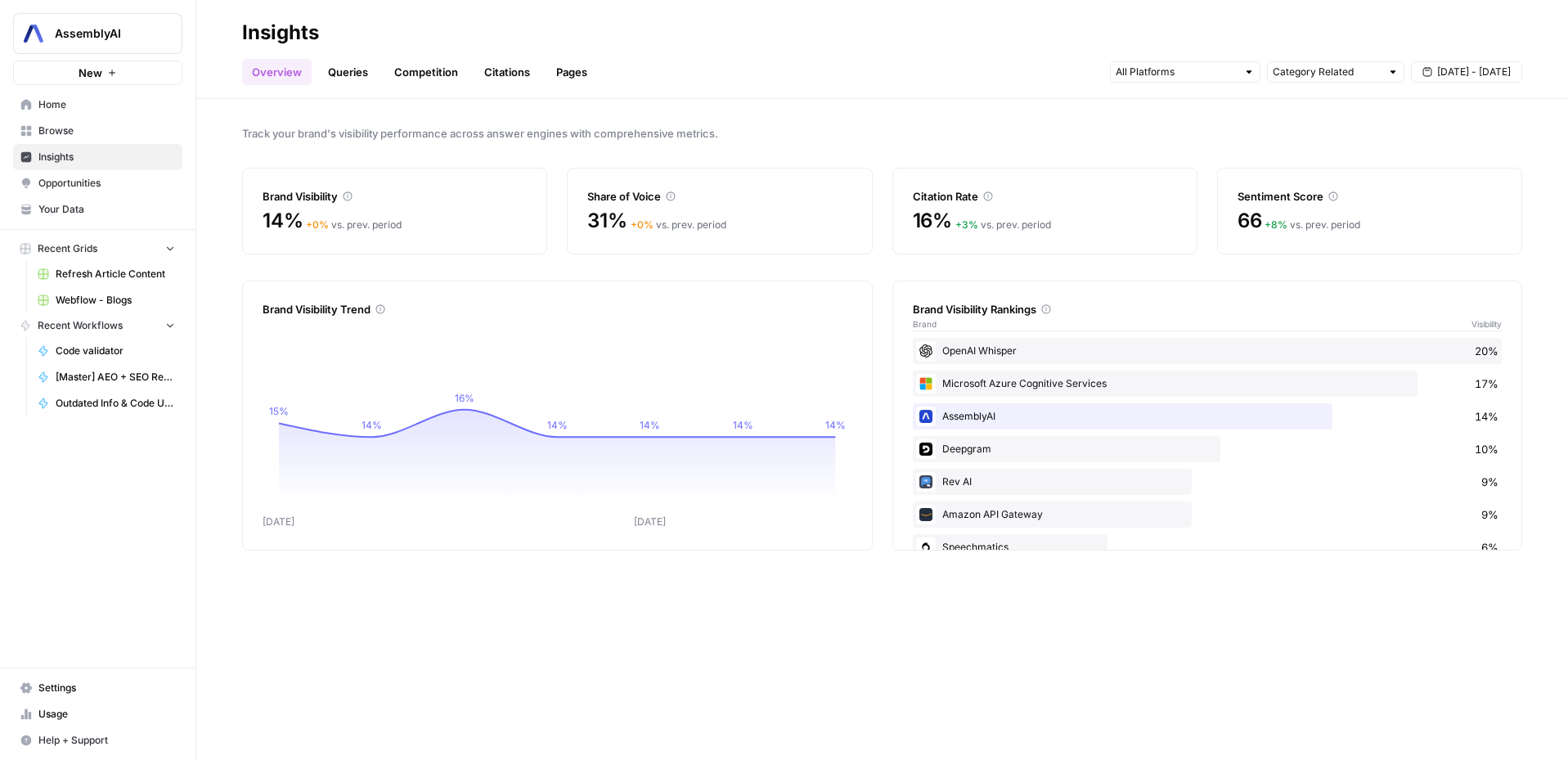
click at [43, 176] on span "Opportunities" at bounding box center [106, 183] width 136 height 15
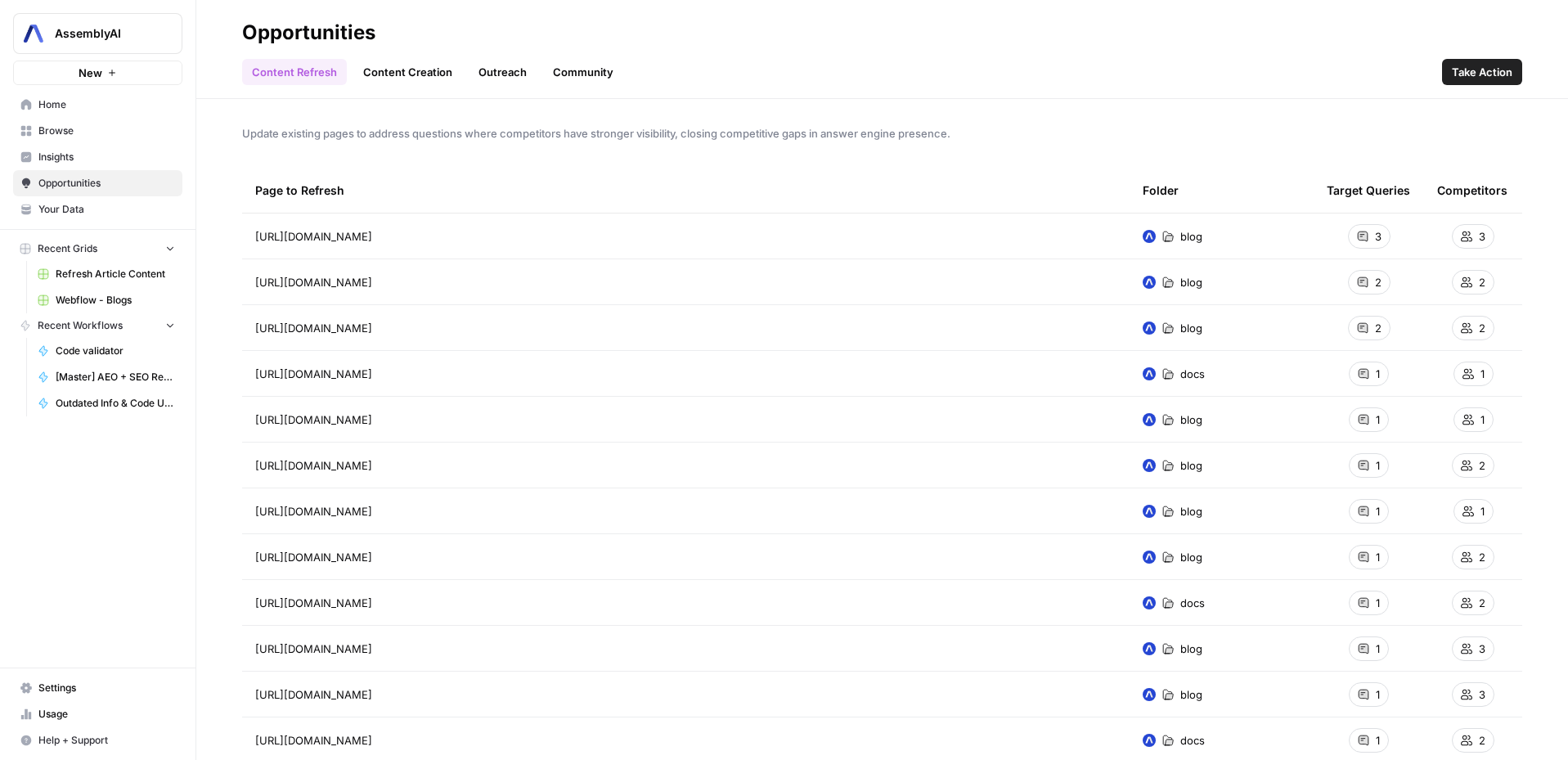
click at [1483, 68] on span "Take Action" at bounding box center [1483, 72] width 61 height 16
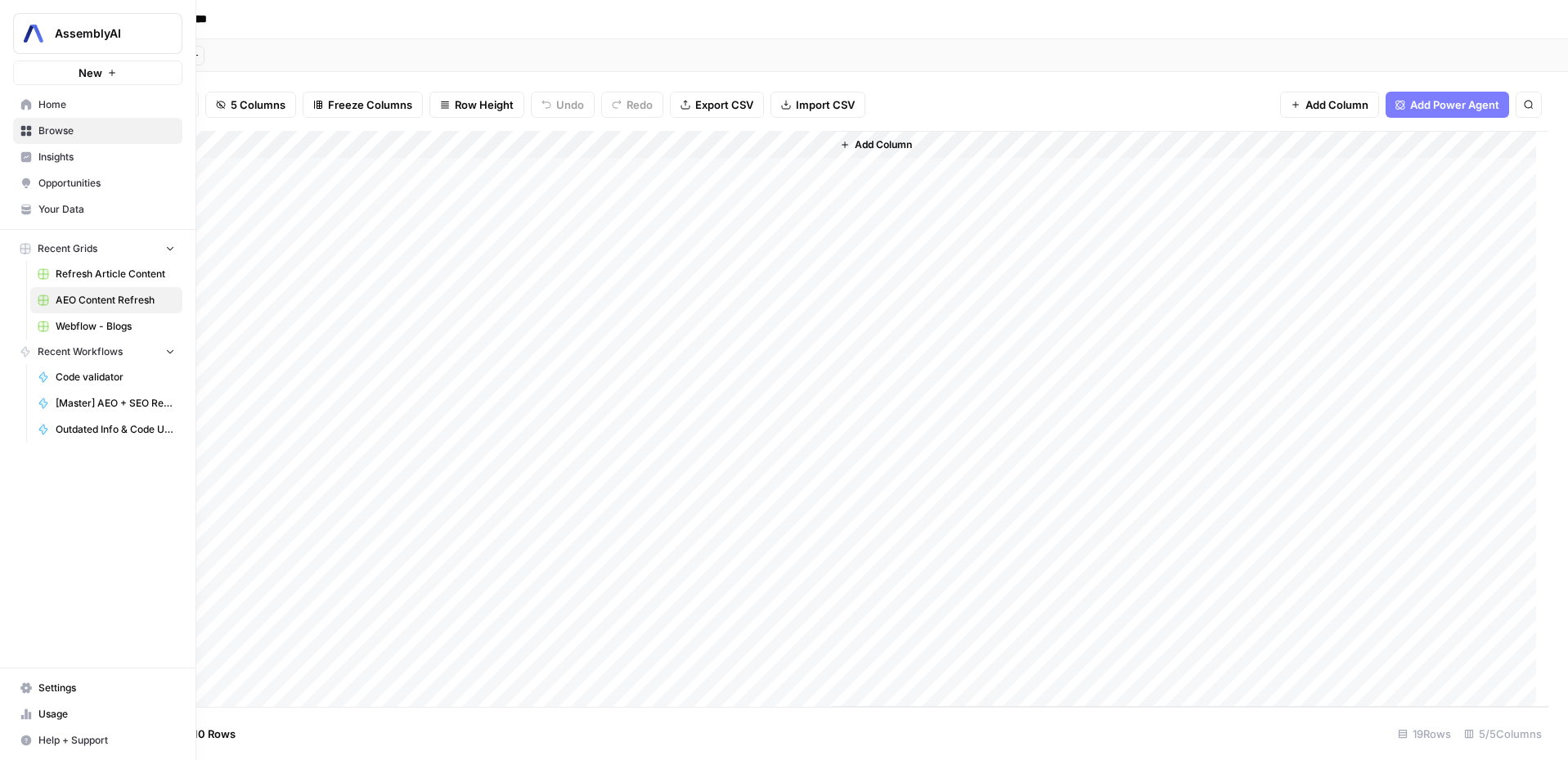
click at [20, 100] on icon at bounding box center [26, 104] width 12 height 12
